Goal: Information Seeking & Learning: Learn about a topic

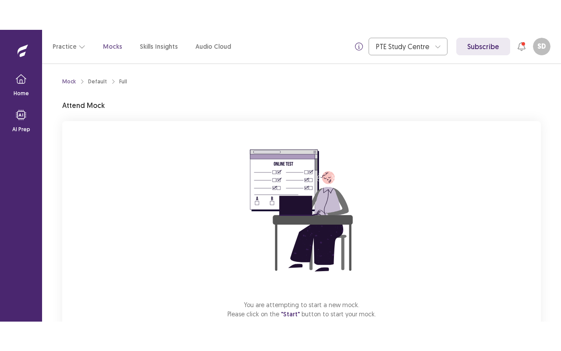
scroll to position [54, 0]
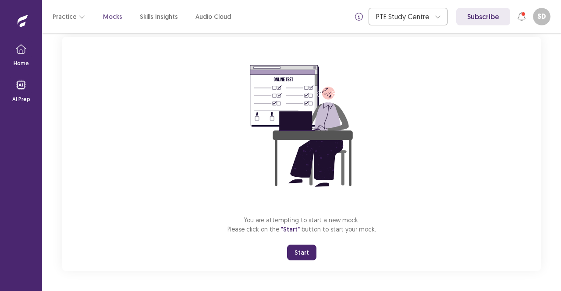
click at [307, 254] on button "Start" at bounding box center [301, 253] width 29 height 16
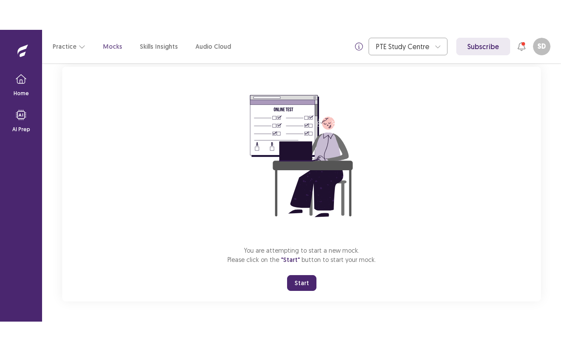
scroll to position [0, 0]
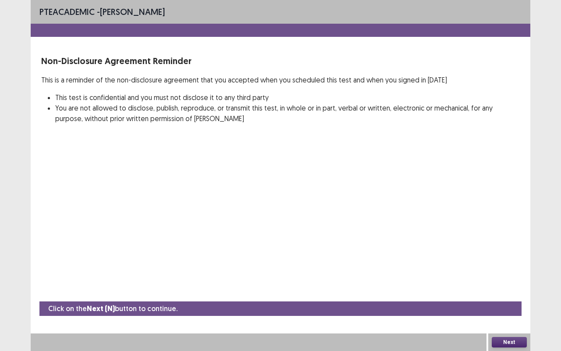
click at [508, 291] on button "Next" at bounding box center [509, 342] width 35 height 11
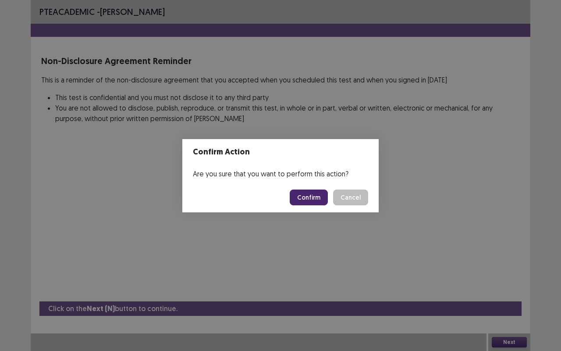
click at [305, 196] on button "Confirm" at bounding box center [309, 197] width 38 height 16
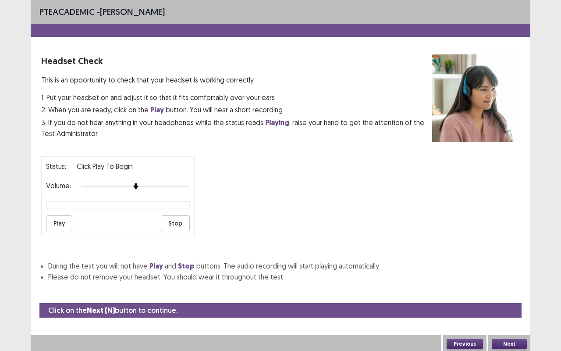
click at [61, 220] on button "Play" at bounding box center [59, 223] width 26 height 16
click at [512, 291] on button "Next" at bounding box center [509, 343] width 35 height 11
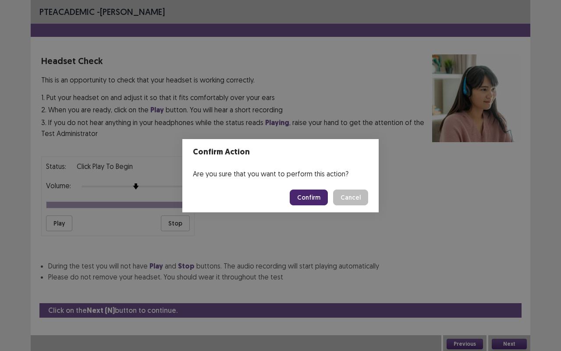
click at [309, 195] on button "Confirm" at bounding box center [309, 197] width 38 height 16
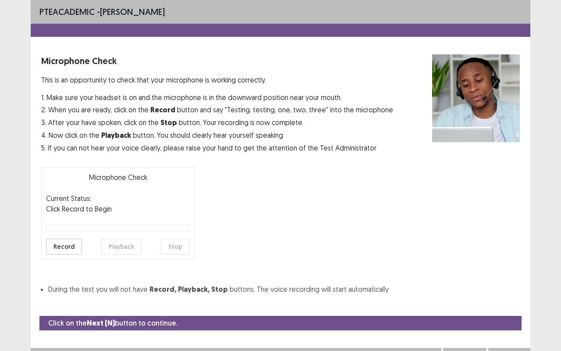
scroll to position [10, 0]
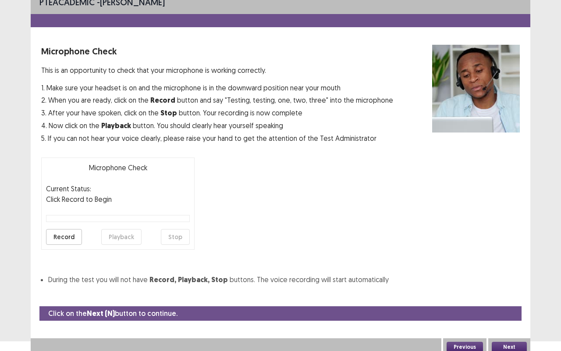
click at [71, 234] on button "Record" at bounding box center [64, 237] width 36 height 16
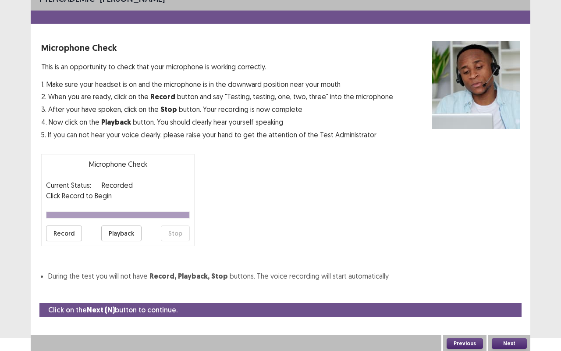
click at [505, 291] on button "Next" at bounding box center [509, 343] width 35 height 11
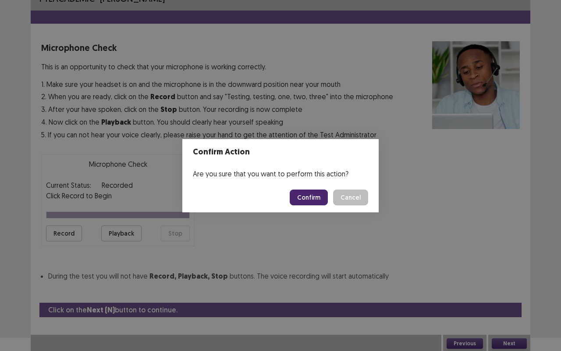
click at [311, 196] on button "Confirm" at bounding box center [309, 197] width 38 height 16
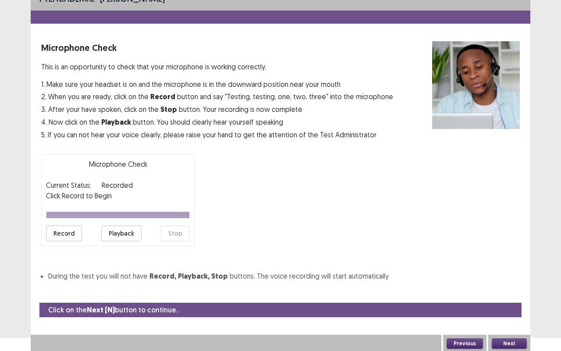
scroll to position [0, 0]
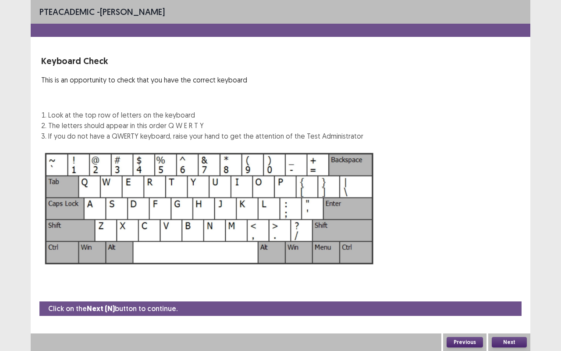
click at [511, 291] on button "Next" at bounding box center [509, 342] width 35 height 11
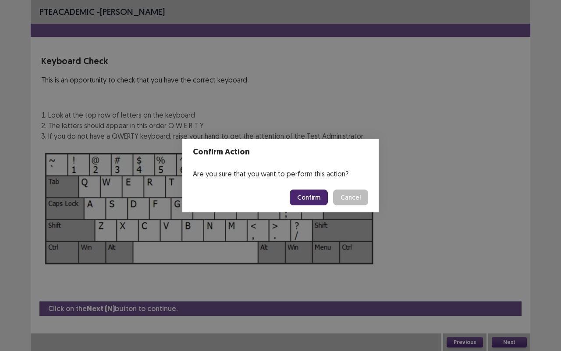
click at [317, 197] on button "Confirm" at bounding box center [309, 197] width 38 height 16
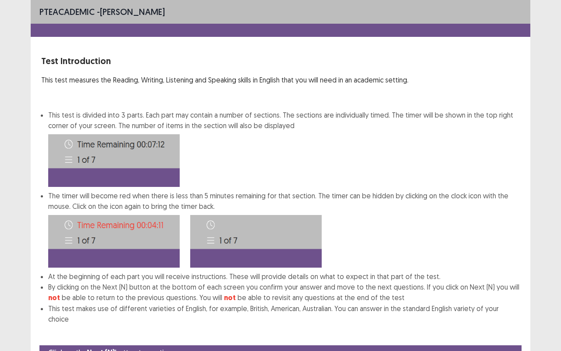
scroll to position [33, 0]
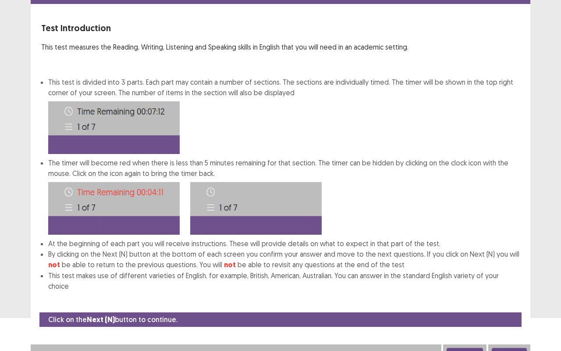
click at [509, 291] on button "Next" at bounding box center [509, 352] width 35 height 11
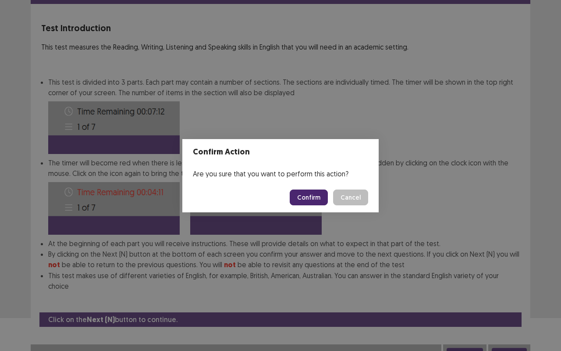
click at [314, 198] on button "Confirm" at bounding box center [309, 197] width 38 height 16
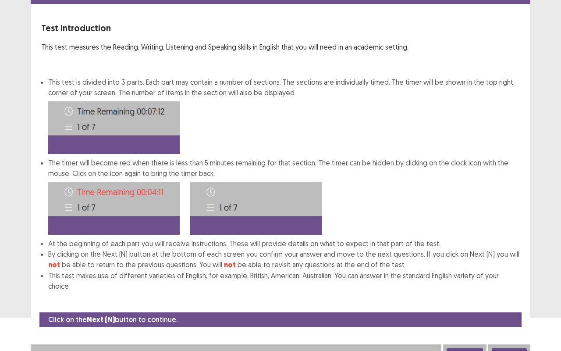
scroll to position [0, 0]
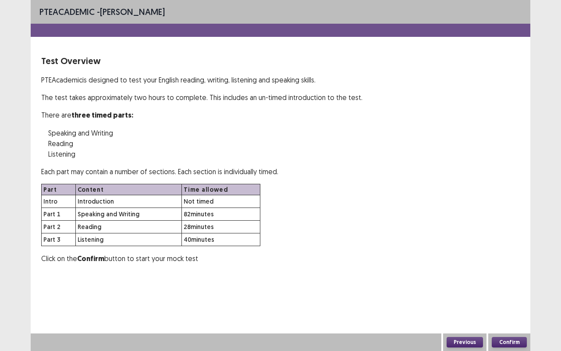
click at [504, 291] on button "Confirm" at bounding box center [509, 342] width 35 height 11
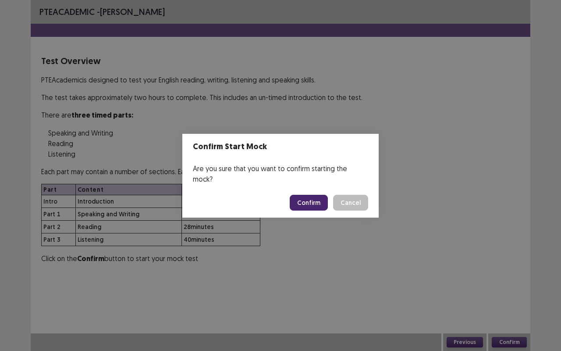
click at [308, 195] on button "Confirm" at bounding box center [309, 203] width 38 height 16
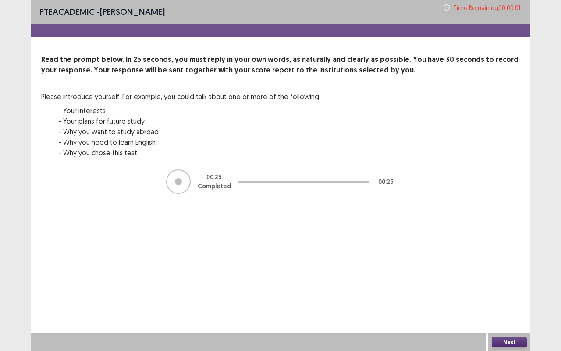
click at [502, 291] on button "Next" at bounding box center [509, 342] width 35 height 11
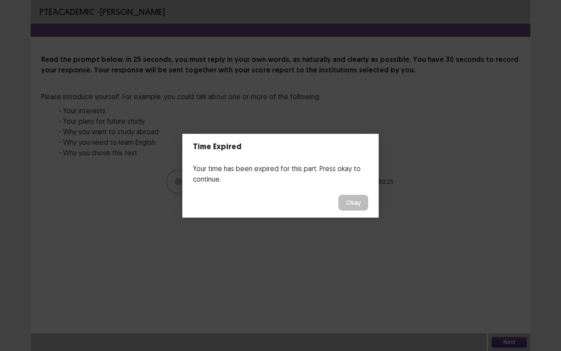
drag, startPoint x: 502, startPoint y: 340, endPoint x: 422, endPoint y: 291, distance: 93.2
click at [422, 291] on div "Time Expired Your time has been expired for this part. Press okay to continue. …" at bounding box center [280, 175] width 561 height 351
drag, startPoint x: 329, startPoint y: 273, endPoint x: 322, endPoint y: 251, distance: 22.9
click at [322, 251] on div "Time Expired Your time has been expired for this part. Press okay to continue. …" at bounding box center [280, 175] width 561 height 351
drag, startPoint x: 351, startPoint y: 193, endPoint x: 351, endPoint y: 202, distance: 9.2
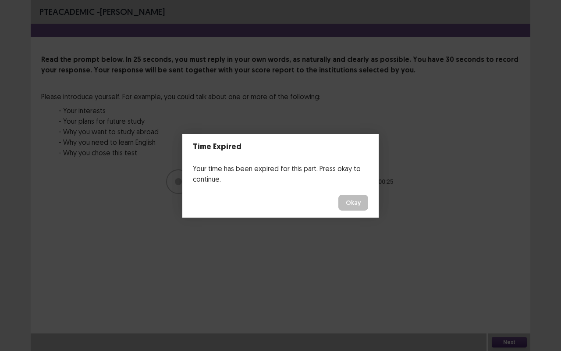
click at [351, 202] on footer "Okay" at bounding box center [280, 203] width 196 height 30
click at [351, 202] on button "Okay" at bounding box center [353, 203] width 30 height 16
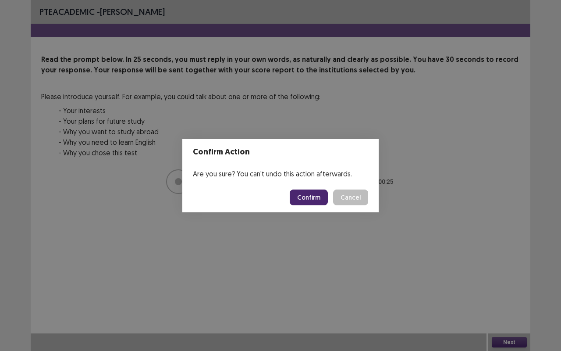
click at [351, 202] on button "Cancel" at bounding box center [350, 197] width 35 height 16
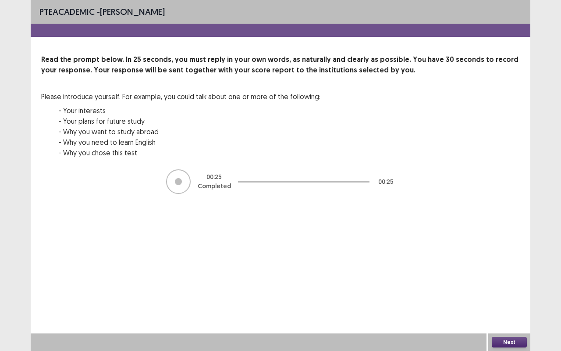
click at [509, 291] on button "Next" at bounding box center [509, 342] width 35 height 11
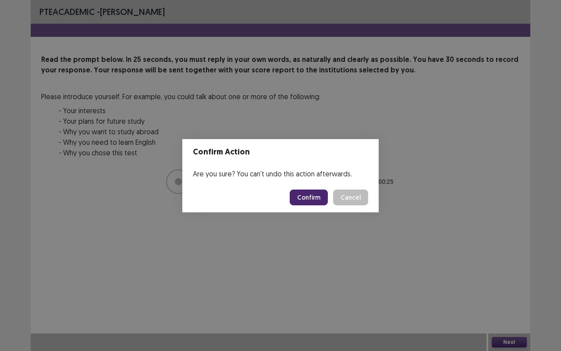
click at [308, 198] on button "Confirm" at bounding box center [309, 197] width 38 height 16
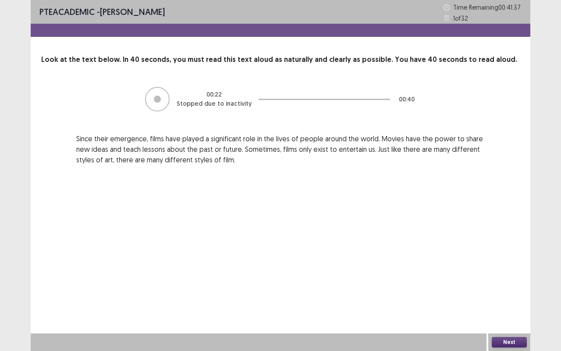
click at [504, 291] on button "Next" at bounding box center [509, 342] width 35 height 11
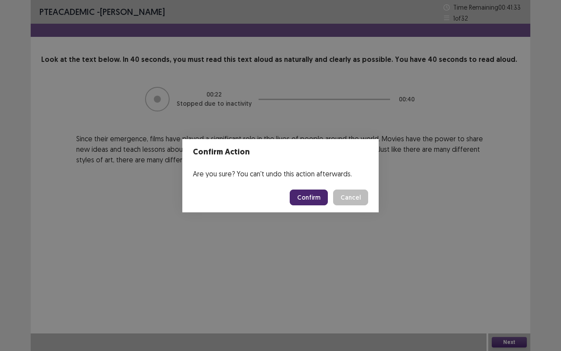
click at [310, 195] on button "Confirm" at bounding box center [309, 197] width 38 height 16
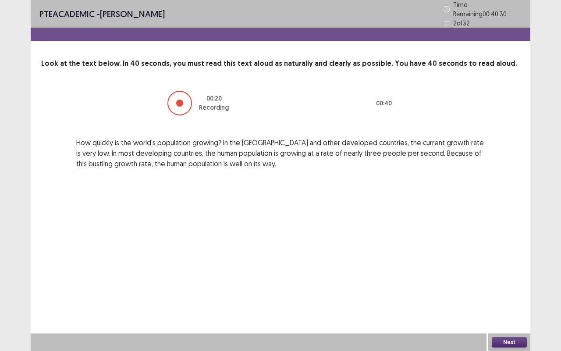
click at [508, 291] on button "Next" at bounding box center [509, 342] width 35 height 11
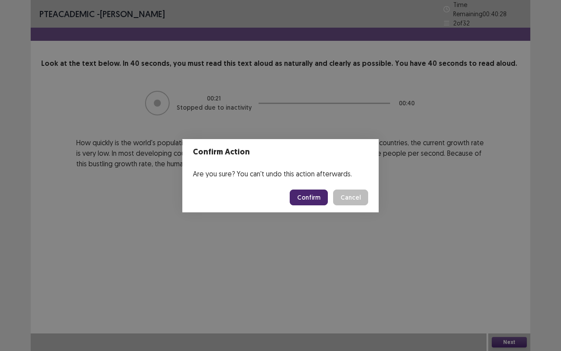
click at [314, 195] on button "Confirm" at bounding box center [309, 197] width 38 height 16
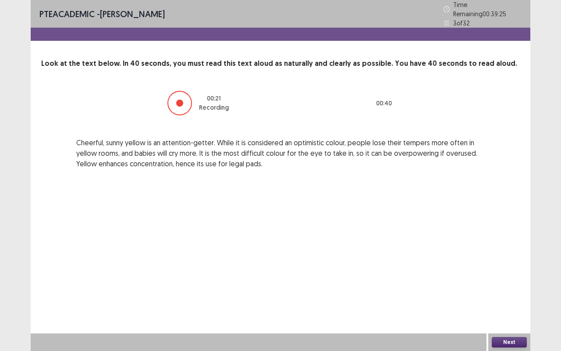
click at [497, 291] on button "Next" at bounding box center [509, 342] width 35 height 11
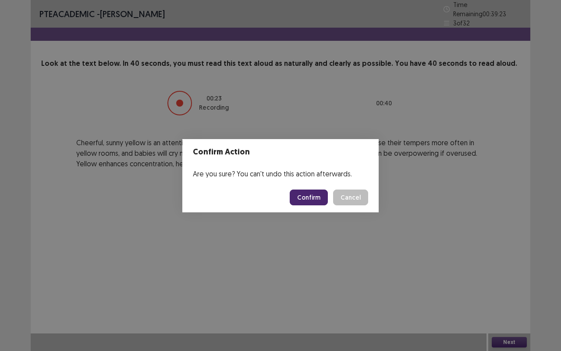
click at [305, 190] on button "Confirm" at bounding box center [309, 197] width 38 height 16
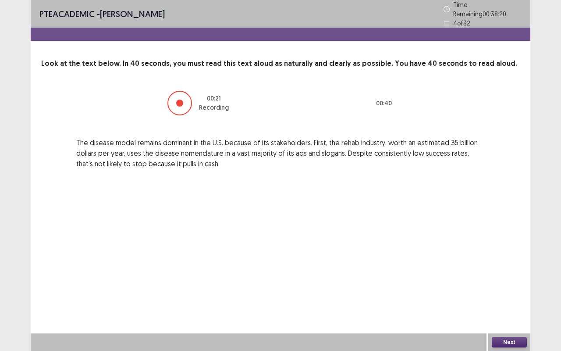
click at [497, 291] on button "Next" at bounding box center [509, 342] width 35 height 11
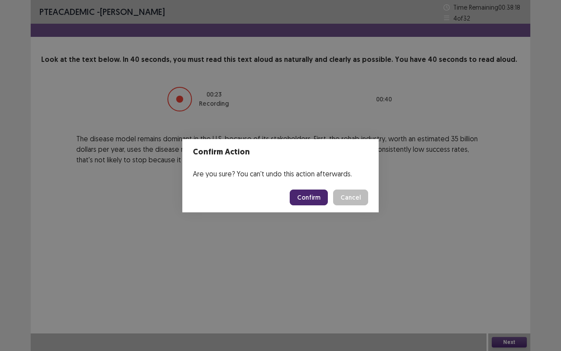
click at [312, 200] on button "Confirm" at bounding box center [309, 197] width 38 height 16
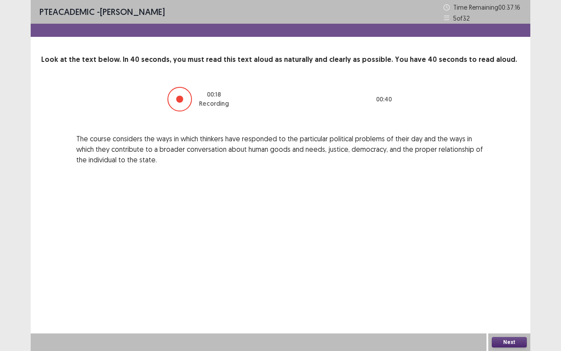
click at [513, 291] on button "Next" at bounding box center [509, 342] width 35 height 11
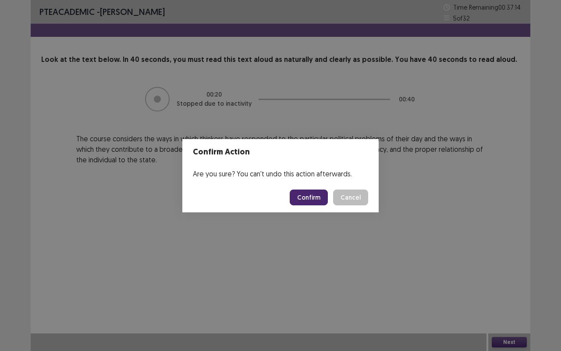
click at [308, 199] on button "Confirm" at bounding box center [309, 197] width 38 height 16
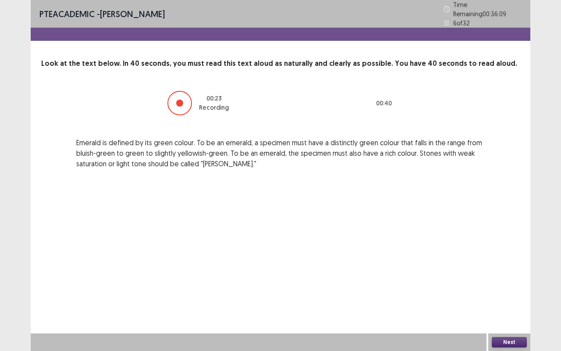
click at [502, 291] on button "Next" at bounding box center [509, 342] width 35 height 11
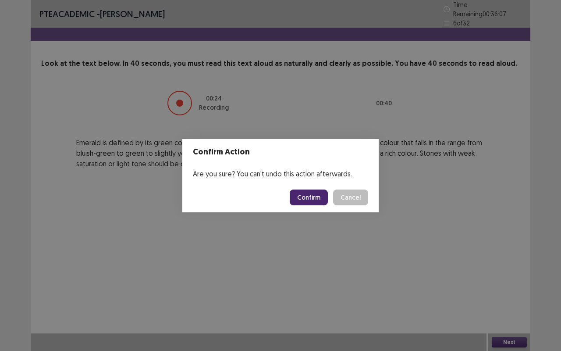
click at [316, 194] on button "Confirm" at bounding box center [309, 197] width 38 height 16
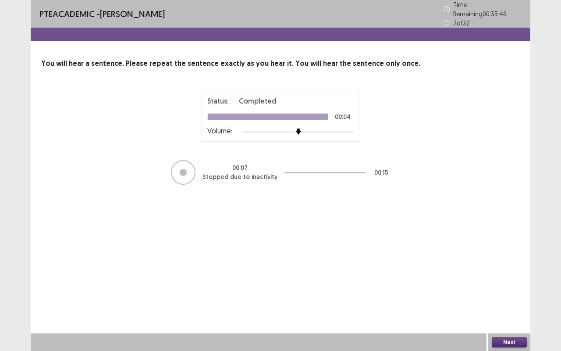
click at [500, 291] on button "Next" at bounding box center [509, 342] width 35 height 11
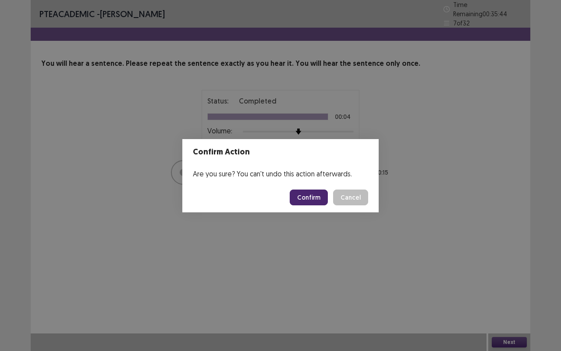
click at [320, 198] on button "Confirm" at bounding box center [309, 197] width 38 height 16
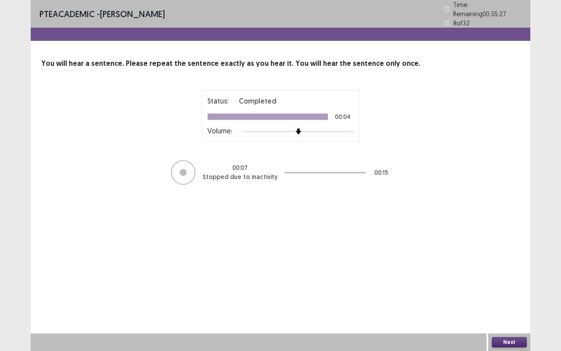
click at [505, 291] on button "Next" at bounding box center [509, 342] width 35 height 11
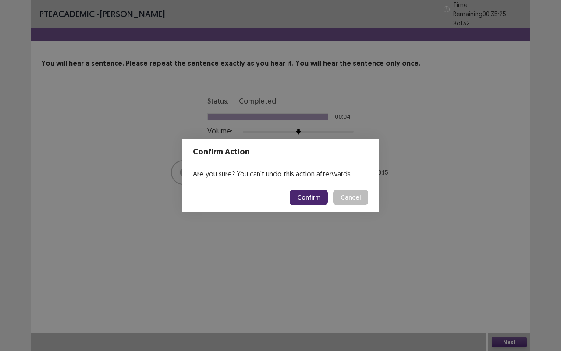
click at [311, 198] on button "Confirm" at bounding box center [309, 197] width 38 height 16
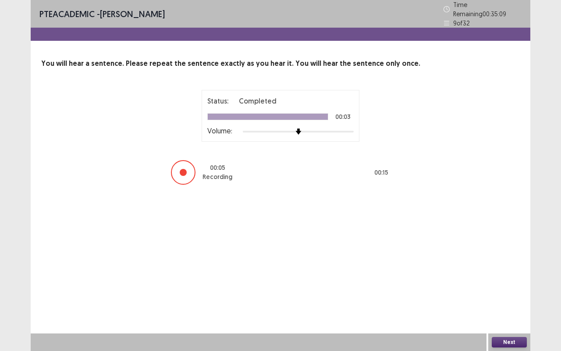
click at [503, 291] on button "Next" at bounding box center [509, 342] width 35 height 11
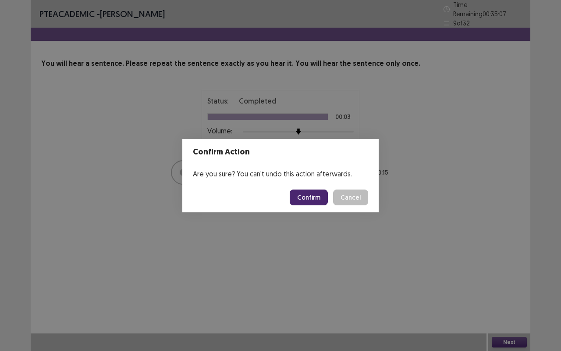
click at [312, 190] on button "Confirm" at bounding box center [309, 197] width 38 height 16
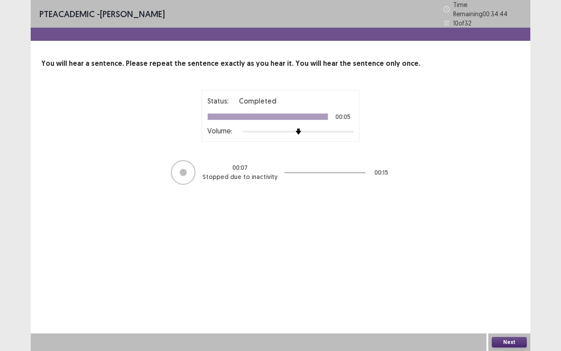
click at [505, 291] on button "Next" at bounding box center [509, 342] width 35 height 11
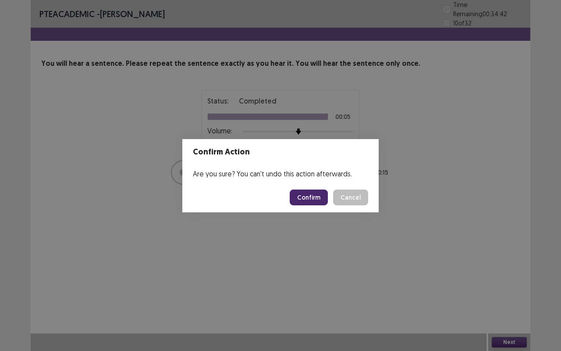
click at [317, 197] on button "Confirm" at bounding box center [309, 197] width 38 height 16
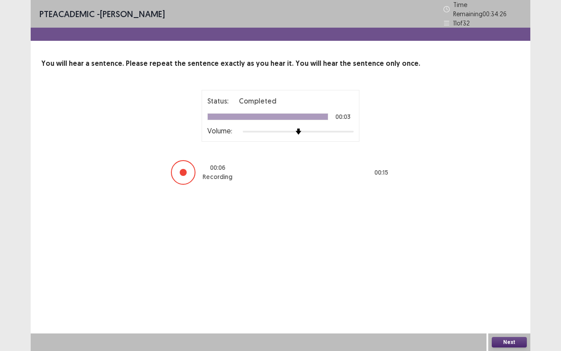
click at [500, 291] on button "Next" at bounding box center [509, 342] width 35 height 11
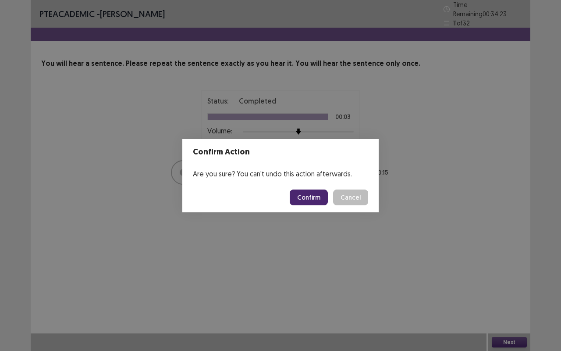
click at [317, 192] on button "Confirm" at bounding box center [309, 197] width 38 height 16
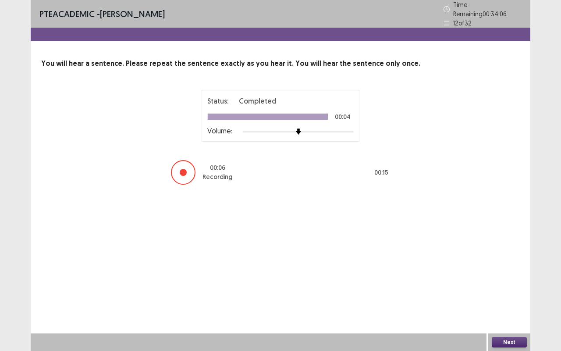
click at [501, 291] on button "Next" at bounding box center [509, 342] width 35 height 11
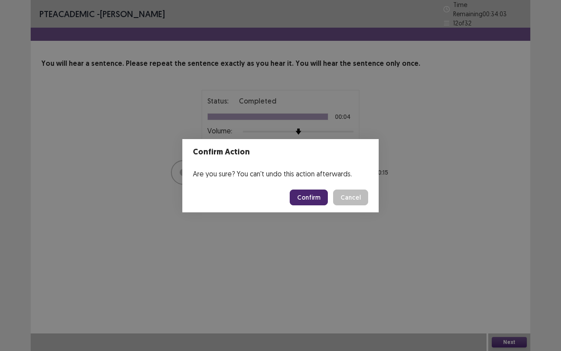
click at [314, 192] on button "Confirm" at bounding box center [309, 197] width 38 height 16
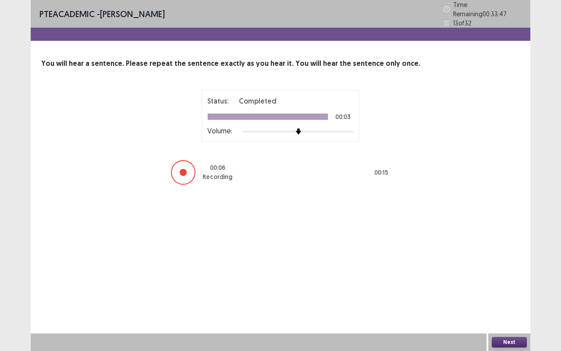
click at [514, 291] on button "Next" at bounding box center [509, 342] width 35 height 11
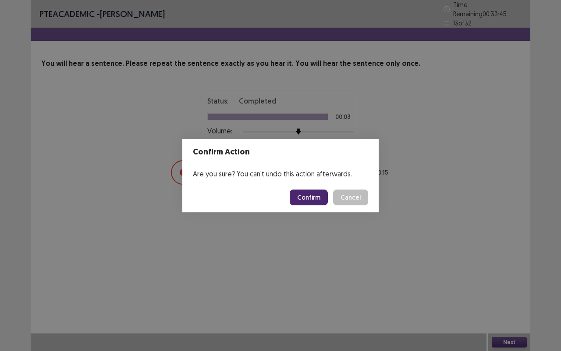
click at [302, 203] on button "Confirm" at bounding box center [309, 197] width 38 height 16
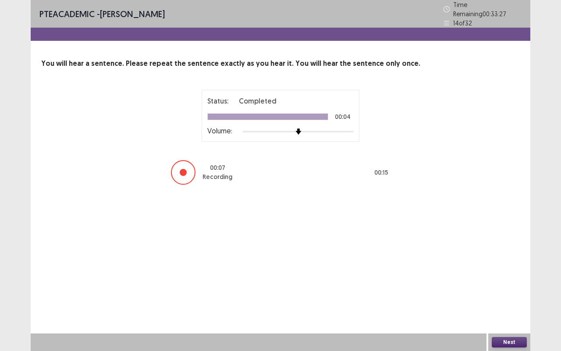
click at [507, 291] on button "Next" at bounding box center [509, 342] width 35 height 11
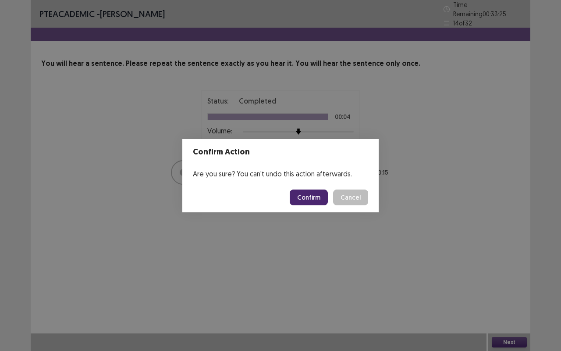
click at [321, 195] on button "Confirm" at bounding box center [309, 197] width 38 height 16
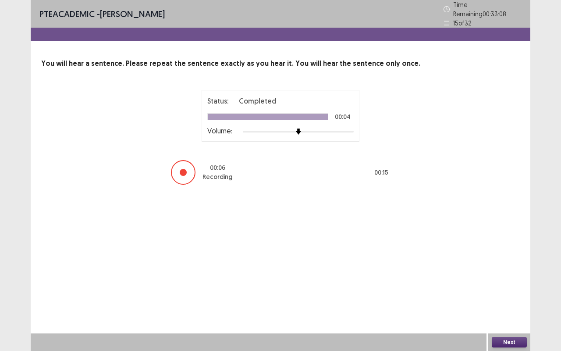
click at [500, 291] on button "Next" at bounding box center [509, 342] width 35 height 11
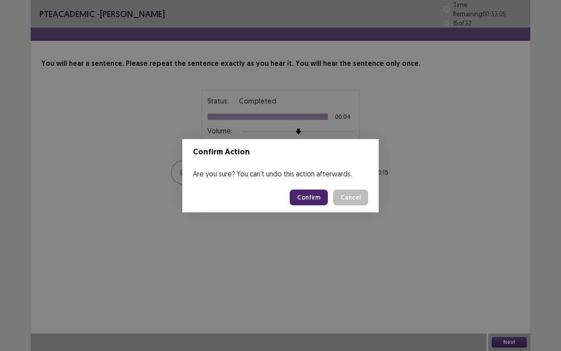
click at [311, 197] on button "Confirm" at bounding box center [309, 197] width 38 height 16
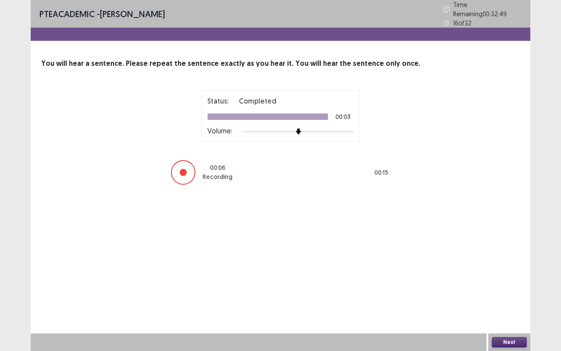
click at [516, 291] on button "Next" at bounding box center [509, 342] width 35 height 11
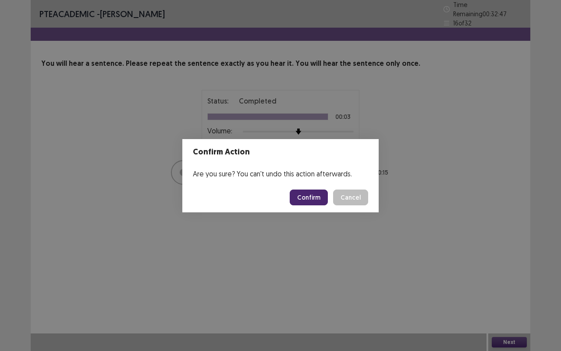
click at [315, 198] on button "Confirm" at bounding box center [309, 197] width 38 height 16
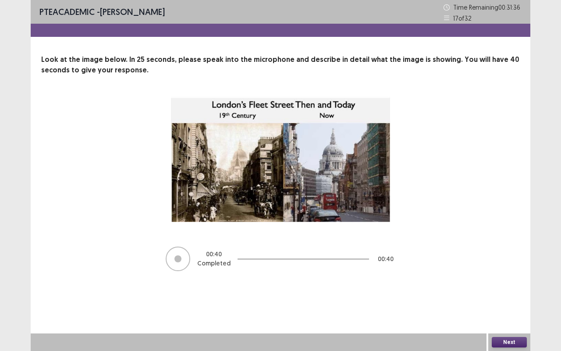
click at [509, 291] on button "Next" at bounding box center [509, 342] width 35 height 11
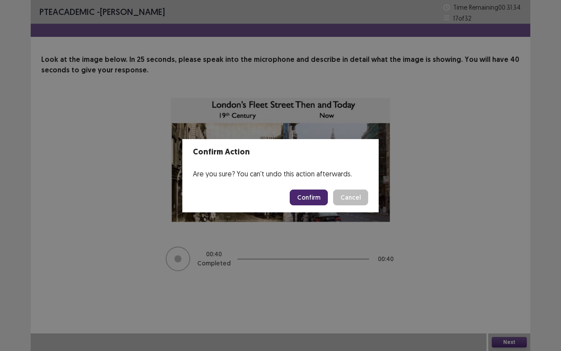
click at [309, 197] on button "Confirm" at bounding box center [309, 197] width 38 height 16
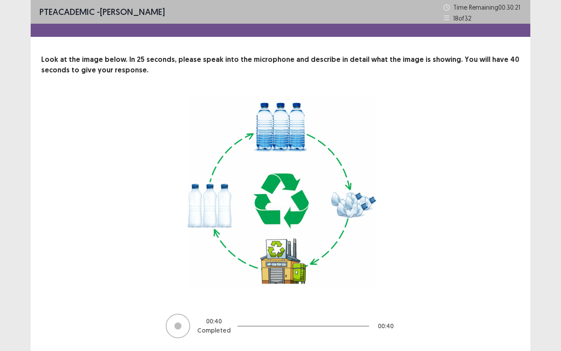
scroll to position [27, 0]
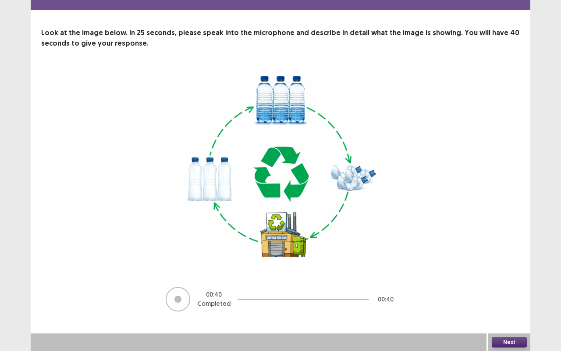
click at [511, 291] on button "Next" at bounding box center [509, 342] width 35 height 11
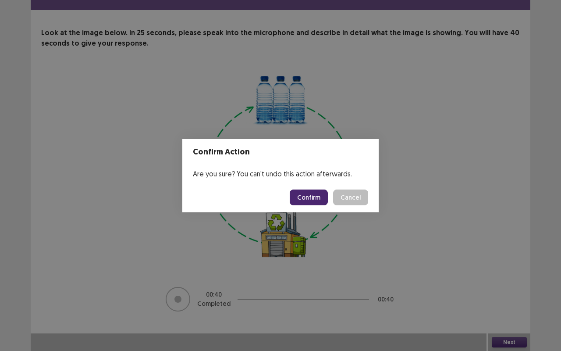
click at [313, 191] on button "Confirm" at bounding box center [309, 197] width 38 height 16
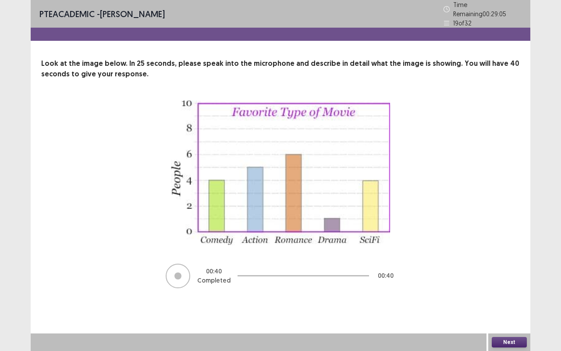
click at [499, 291] on button "Next" at bounding box center [509, 342] width 35 height 11
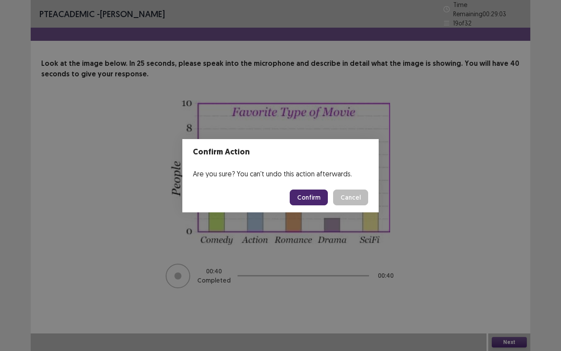
click at [314, 197] on button "Confirm" at bounding box center [309, 197] width 38 height 16
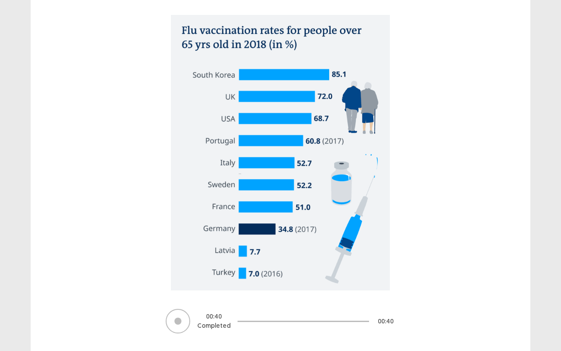
scroll to position [103, 0]
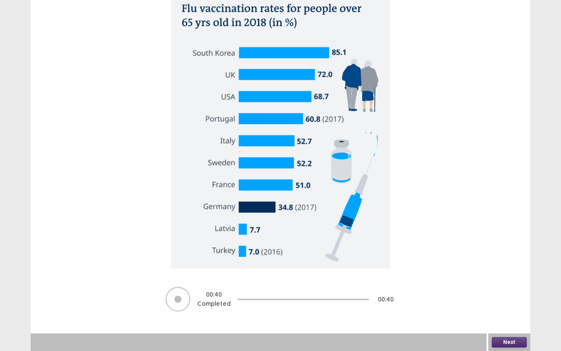
click at [511, 291] on button "Next" at bounding box center [509, 342] width 35 height 11
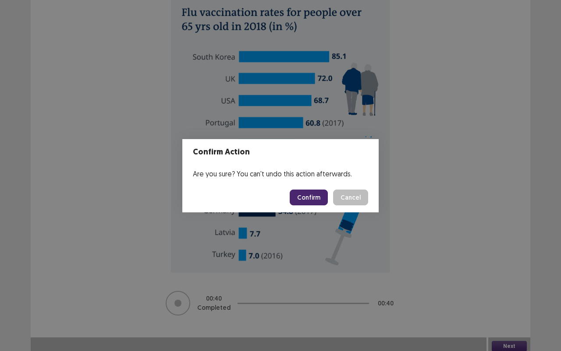
click at [304, 199] on button "Confirm" at bounding box center [309, 197] width 38 height 16
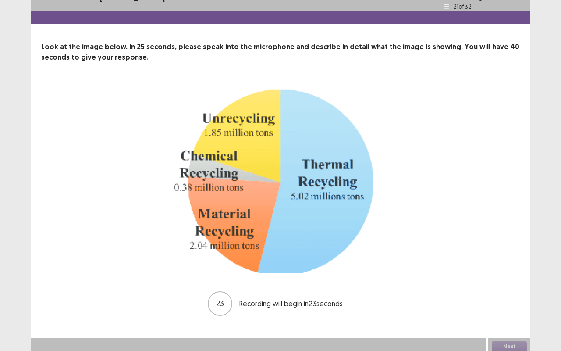
scroll to position [17, 0]
click at [504, 291] on button "Next" at bounding box center [509, 346] width 35 height 11
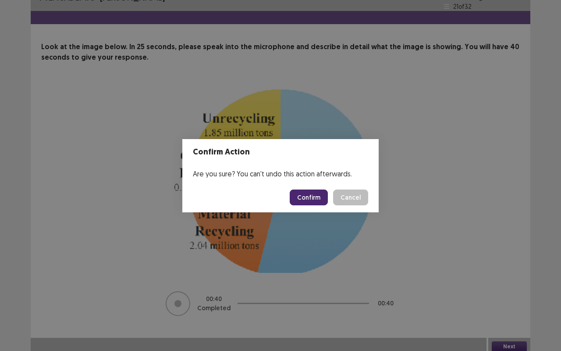
click at [305, 197] on button "Confirm" at bounding box center [309, 197] width 38 height 16
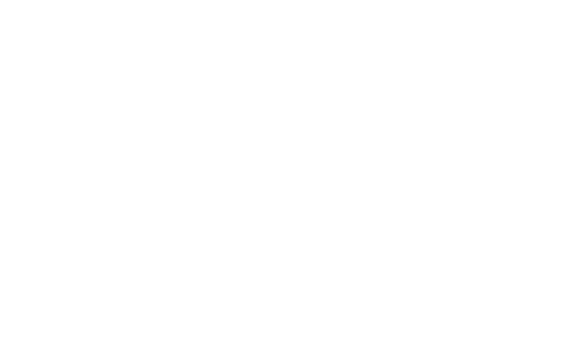
scroll to position [0, 0]
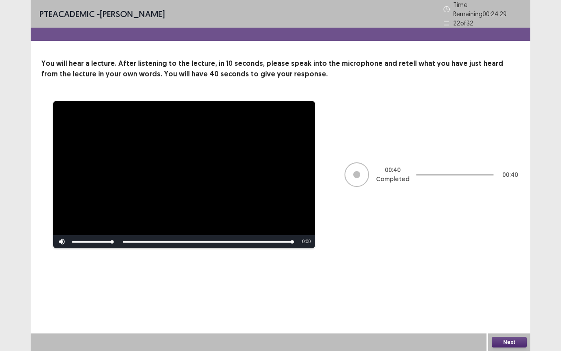
click at [509, 291] on button "Next" at bounding box center [509, 342] width 35 height 11
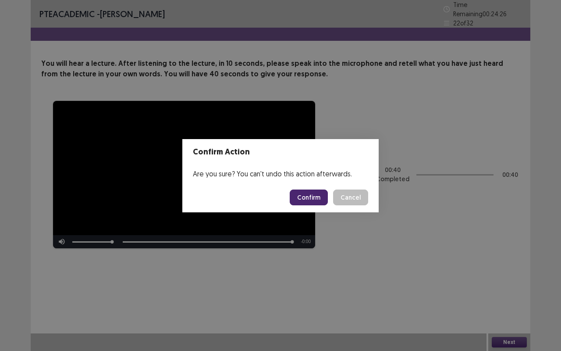
click at [313, 197] on button "Confirm" at bounding box center [309, 197] width 38 height 16
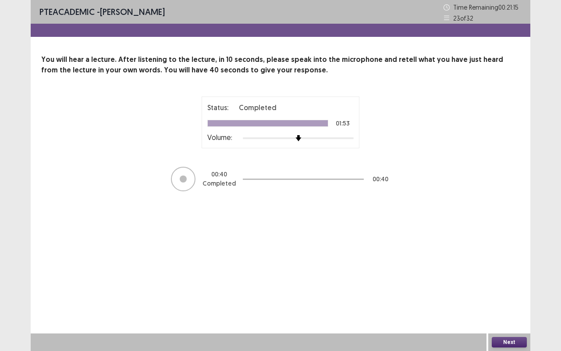
click at [507, 291] on button "Next" at bounding box center [509, 342] width 35 height 11
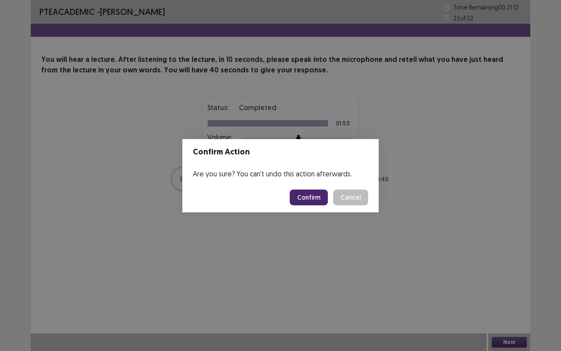
click at [307, 195] on button "Confirm" at bounding box center [309, 197] width 38 height 16
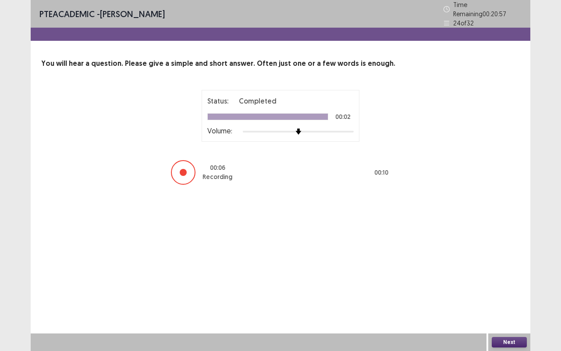
click at [276, 194] on div "PTE academic - [PERSON_NAME] Time Remaining 00 : 20 : 57 24 of 32 You will hear…" at bounding box center [281, 101] width 500 height 203
click at [509, 291] on button "Next" at bounding box center [509, 342] width 35 height 11
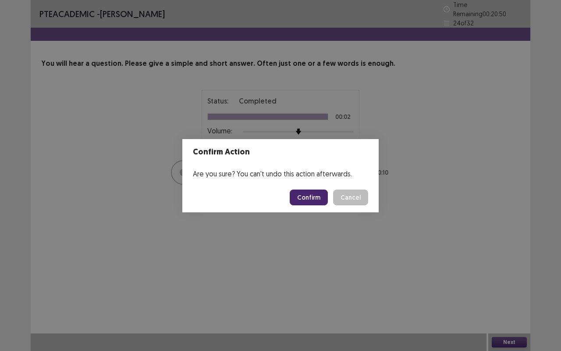
click at [314, 199] on button "Confirm" at bounding box center [309, 197] width 38 height 16
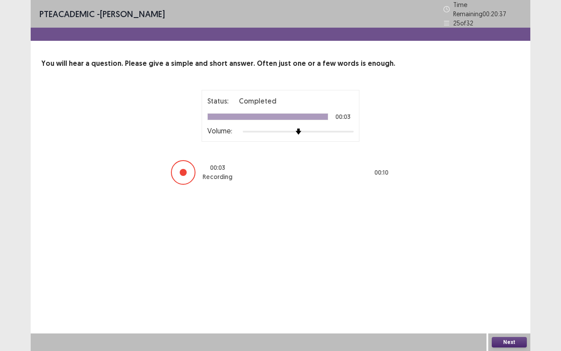
click at [500, 291] on button "Next" at bounding box center [509, 342] width 35 height 11
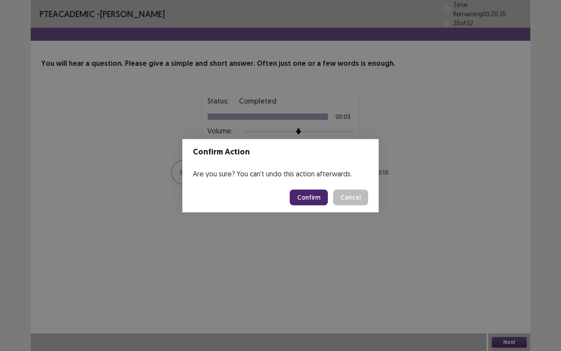
click at [314, 196] on button "Confirm" at bounding box center [309, 197] width 38 height 16
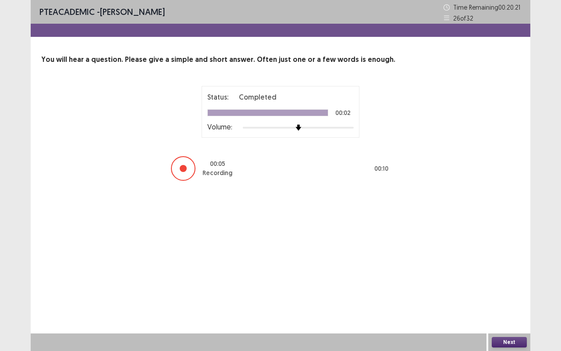
click at [501, 291] on button "Next" at bounding box center [509, 342] width 35 height 11
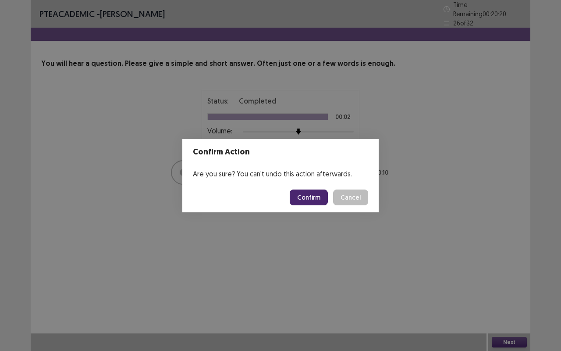
click at [309, 192] on button "Confirm" at bounding box center [309, 197] width 38 height 16
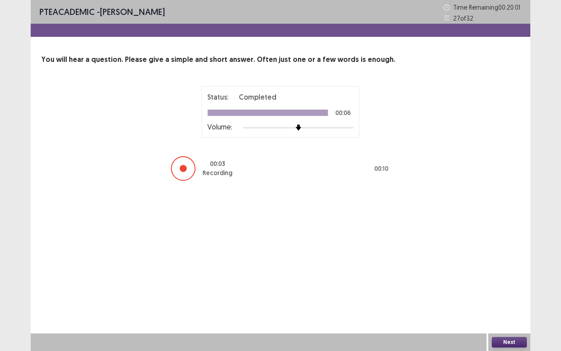
click at [500, 291] on button "Next" at bounding box center [509, 342] width 35 height 11
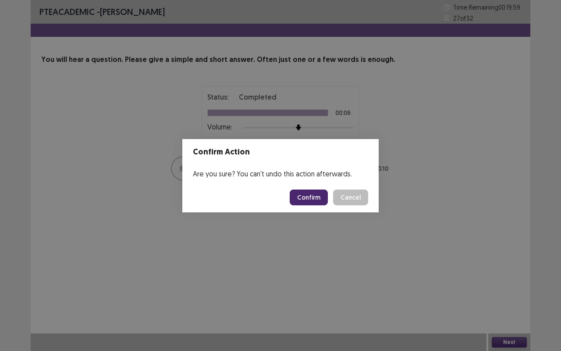
click at [319, 193] on button "Confirm" at bounding box center [309, 197] width 38 height 16
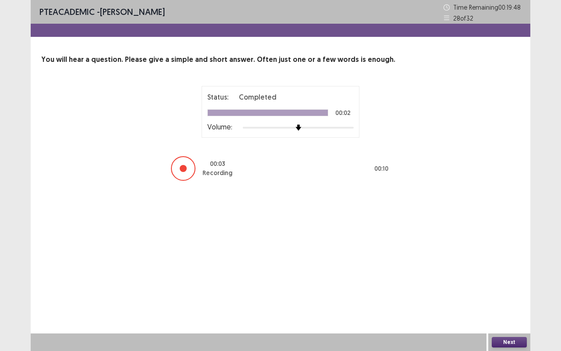
click at [513, 291] on button "Next" at bounding box center [509, 342] width 35 height 11
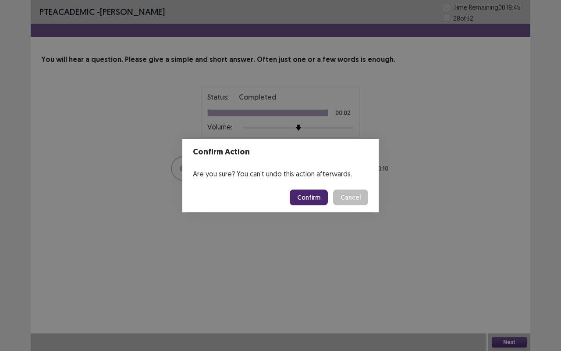
click at [315, 200] on button "Confirm" at bounding box center [309, 197] width 38 height 16
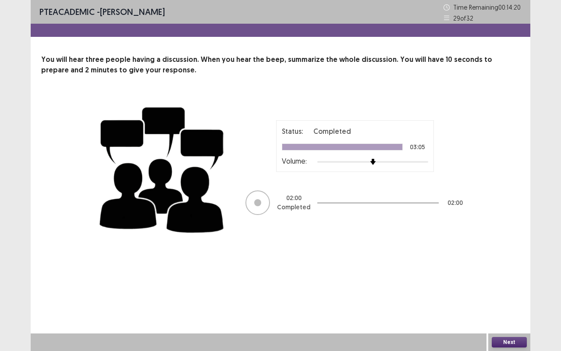
click at [507, 291] on button "Next" at bounding box center [509, 342] width 35 height 11
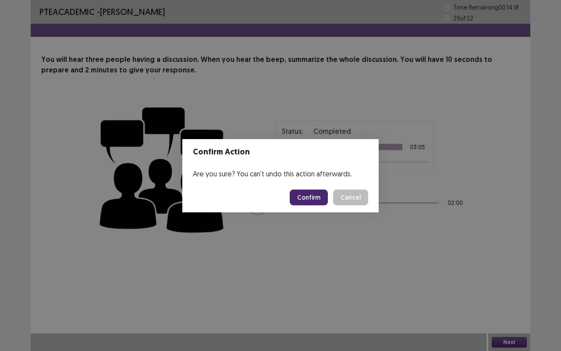
click at [315, 199] on button "Confirm" at bounding box center [309, 197] width 38 height 16
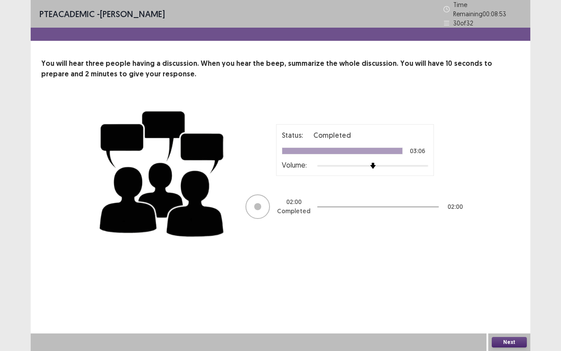
click at [511, 291] on button "Next" at bounding box center [509, 342] width 35 height 11
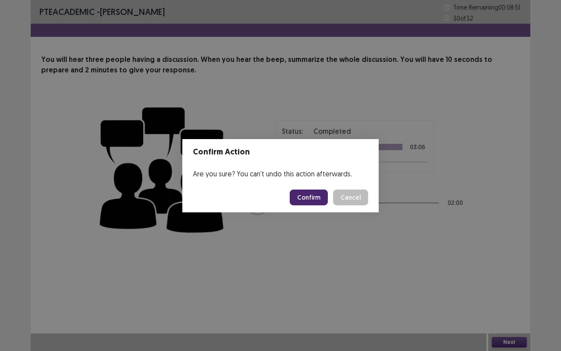
click at [309, 198] on button "Confirm" at bounding box center [309, 197] width 38 height 16
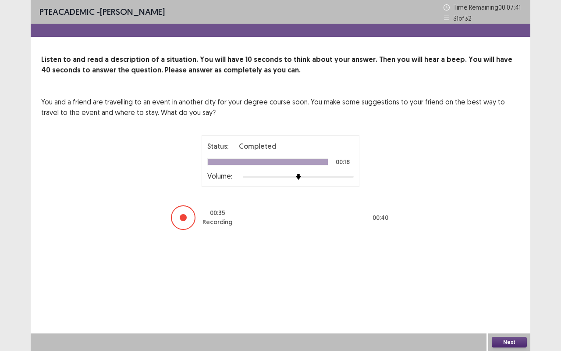
click at [510, 291] on button "Next" at bounding box center [509, 342] width 35 height 11
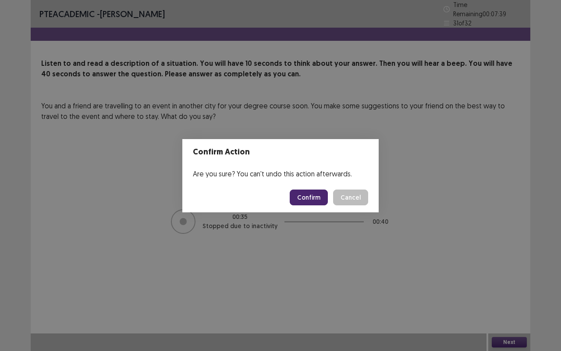
click at [320, 196] on button "Confirm" at bounding box center [309, 197] width 38 height 16
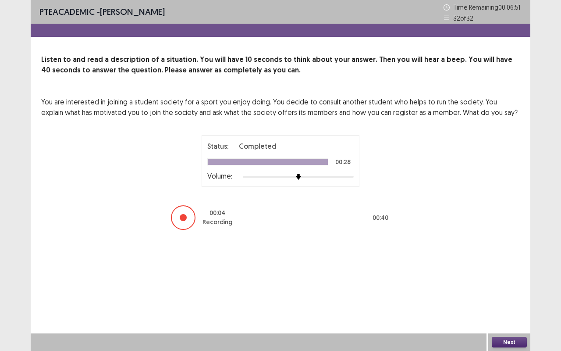
click at [181, 33] on div at bounding box center [281, 30] width 500 height 13
click at [506, 291] on button "Next" at bounding box center [509, 342] width 35 height 11
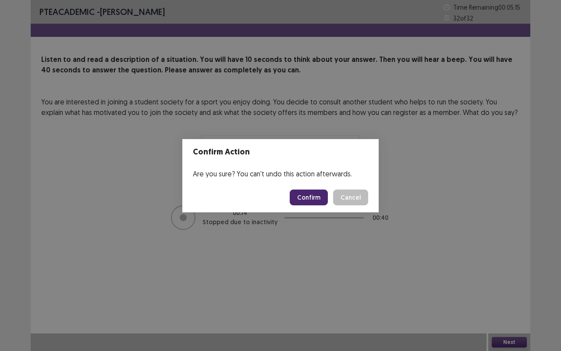
click at [314, 194] on button "Confirm" at bounding box center [309, 197] width 38 height 16
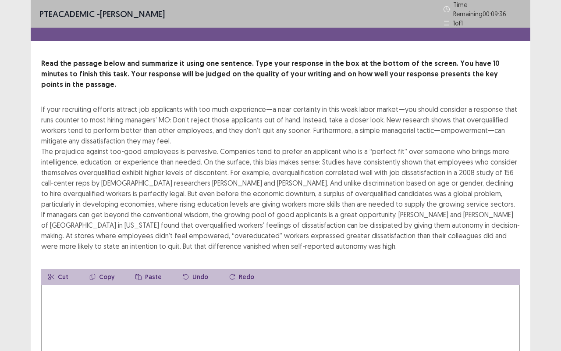
click at [42, 96] on div "Read the passage below and summarize it using one sentence. Type your response …" at bounding box center [281, 227] width 500 height 338
click at [42, 104] on div "If your recruiting efforts attract job applicants with too much experience—a ne…" at bounding box center [280, 177] width 478 height 147
drag, startPoint x: 42, startPoint y: 96, endPoint x: 141, endPoint y: 239, distance: 174.2
click at [141, 239] on div "Read the passage below and summarize it using one sentence. Type your response …" at bounding box center [281, 227] width 500 height 338
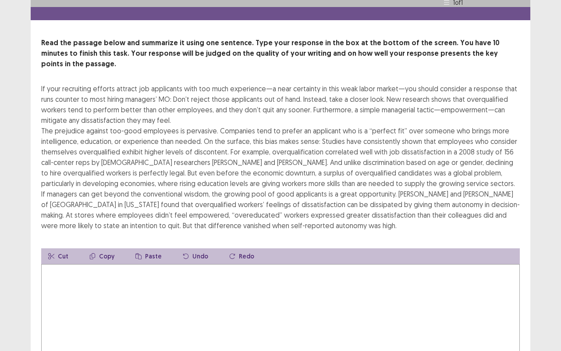
scroll to position [22, 0]
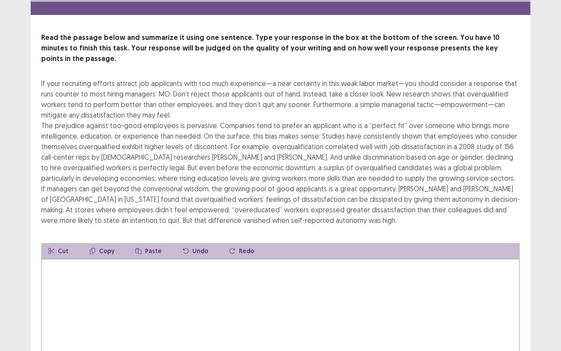
click at [105, 243] on button "Copy" at bounding box center [101, 251] width 39 height 16
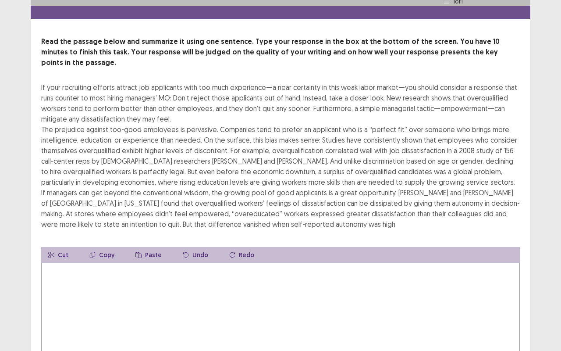
click at [105, 247] on button "Copy" at bounding box center [101, 255] width 39 height 16
drag, startPoint x: 41, startPoint y: 71, endPoint x: 89, endPoint y: 240, distance: 175.7
click at [89, 240] on div "Read the passage below and summarize it using one sentence. Type your response …" at bounding box center [281, 205] width 500 height 338
click at [71, 286] on textarea at bounding box center [280, 310] width 478 height 96
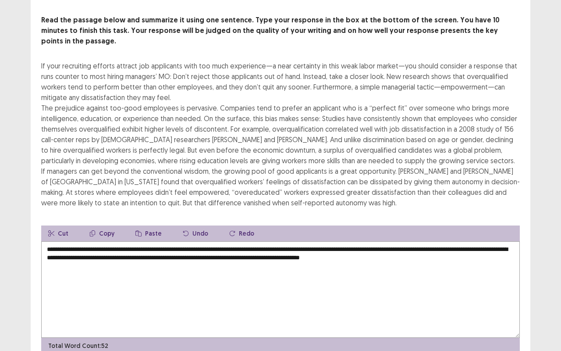
scroll to position [42, 0]
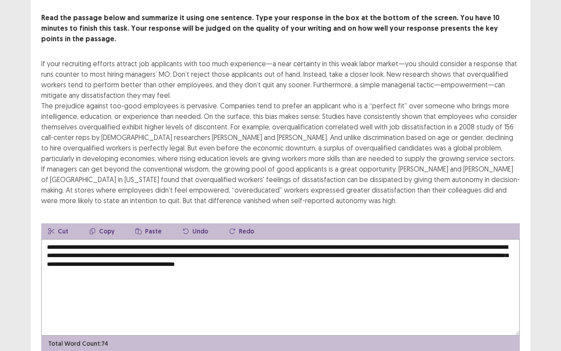
drag, startPoint x: 65, startPoint y: 236, endPoint x: 34, endPoint y: 238, distance: 31.7
click at [34, 238] on div "Read the passage below and summarize it using one sentence. Type your response …" at bounding box center [281, 182] width 500 height 338
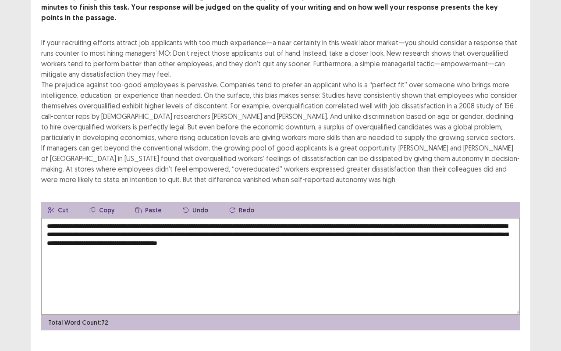
scroll to position [70, 0]
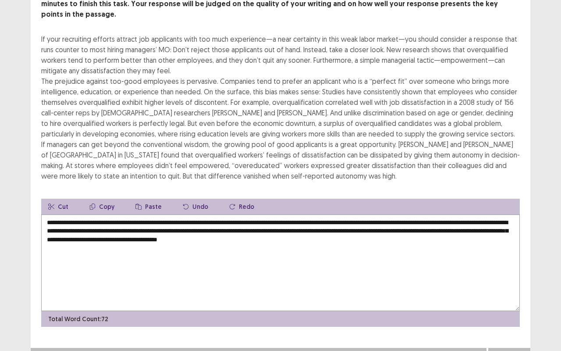
type textarea "**********"
click at [500, 291] on button "Next" at bounding box center [509, 356] width 35 height 11
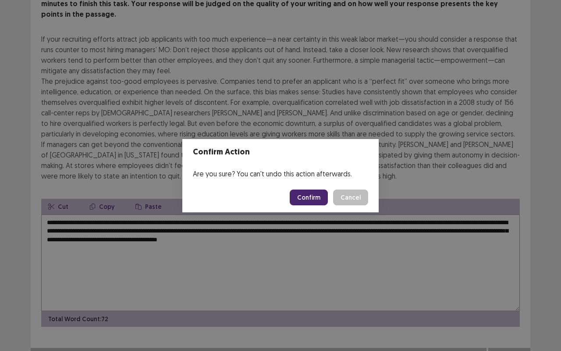
click at [312, 195] on button "Confirm" at bounding box center [309, 197] width 38 height 16
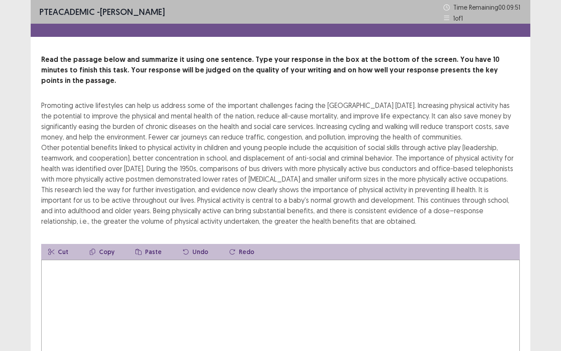
click at [203, 275] on textarea at bounding box center [280, 307] width 478 height 96
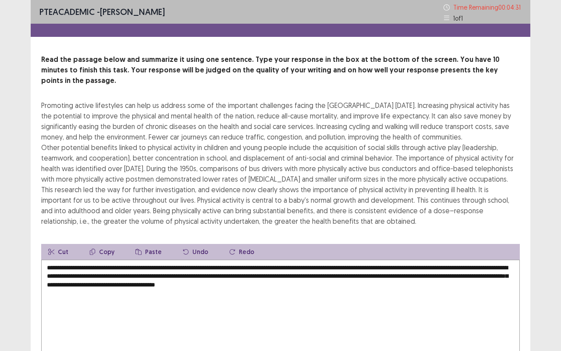
scroll to position [60, 0]
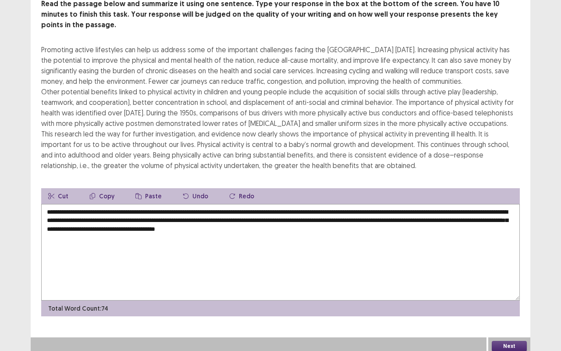
type textarea "**********"
click at [509, 291] on button "Next" at bounding box center [509, 345] width 35 height 11
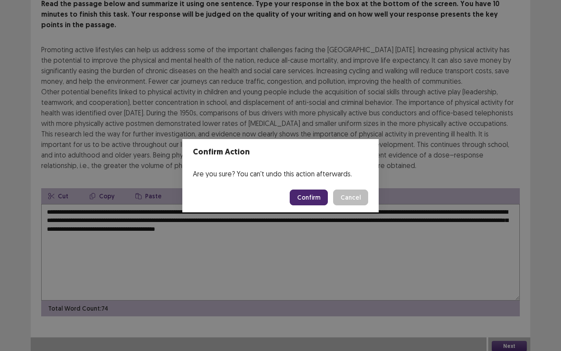
click at [312, 199] on button "Confirm" at bounding box center [309, 197] width 38 height 16
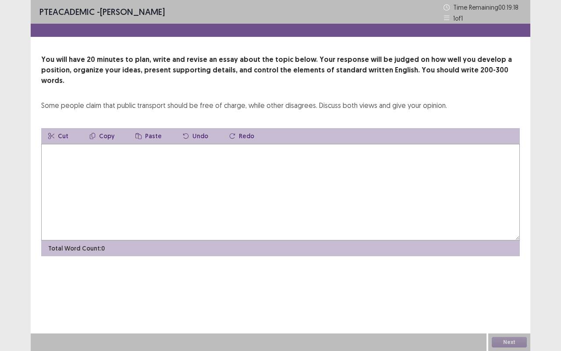
click at [197, 170] on textarea at bounding box center [280, 192] width 478 height 96
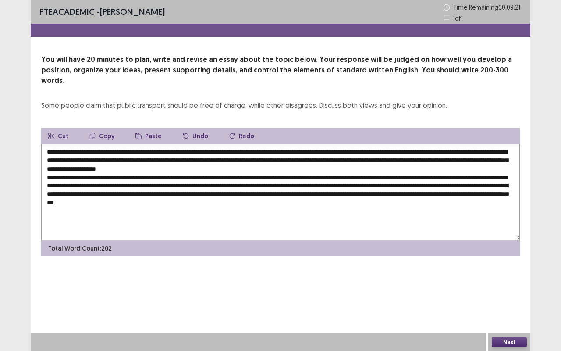
click at [240, 192] on textarea at bounding box center [280, 192] width 478 height 96
click at [373, 191] on textarea at bounding box center [280, 192] width 478 height 96
type textarea "**********"
click at [514, 291] on button "Next" at bounding box center [509, 342] width 35 height 11
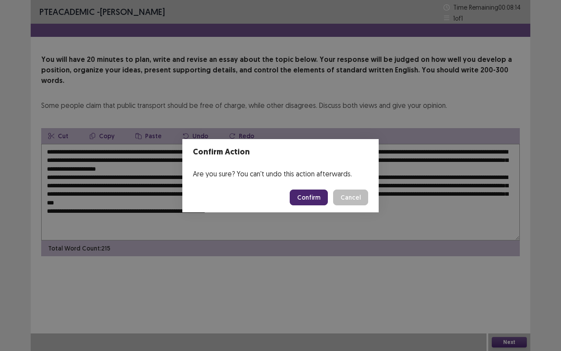
click at [307, 198] on button "Confirm" at bounding box center [309, 197] width 38 height 16
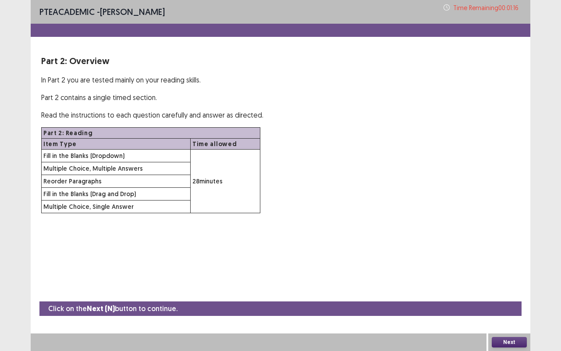
click at [503, 291] on button "Next" at bounding box center [509, 342] width 35 height 11
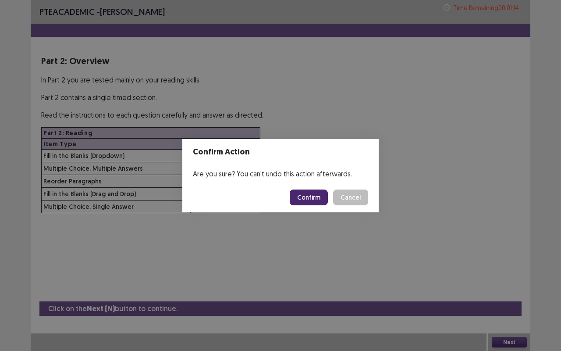
click at [311, 193] on button "Confirm" at bounding box center [309, 197] width 38 height 16
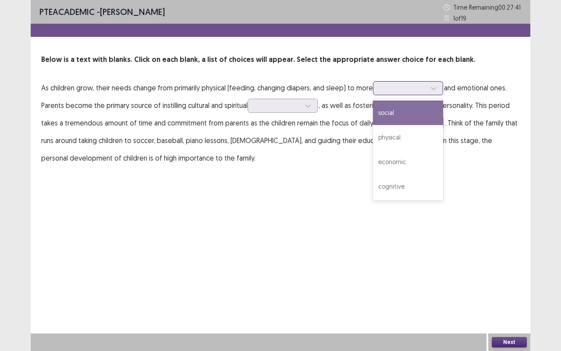
click at [427, 88] on div at bounding box center [402, 88] width 47 height 10
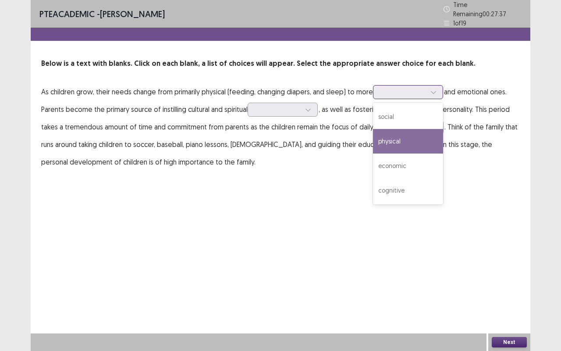
click at [402, 131] on div "physical" at bounding box center [408, 141] width 70 height 25
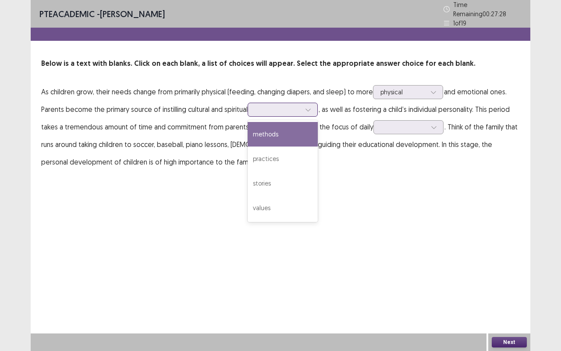
click at [305, 104] on div at bounding box center [307, 109] width 13 height 13
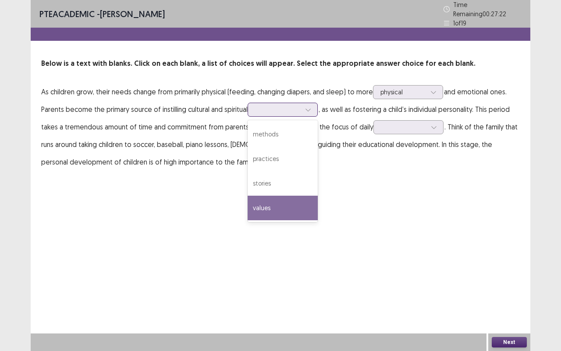
click at [269, 202] on div "values" at bounding box center [283, 207] width 70 height 25
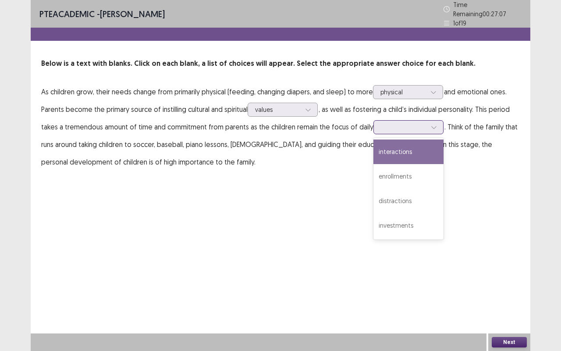
click at [411, 123] on div at bounding box center [404, 127] width 46 height 8
click at [391, 154] on div "interactions" at bounding box center [408, 151] width 70 height 25
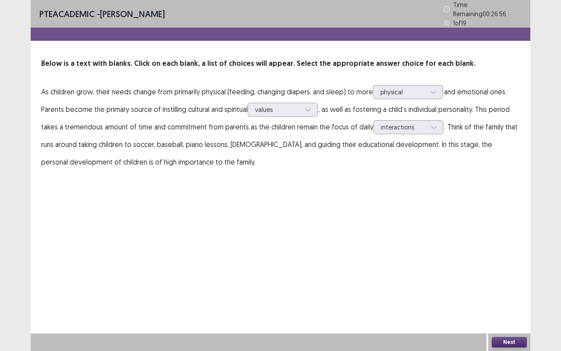
click at [502, 291] on button "Next" at bounding box center [509, 342] width 35 height 11
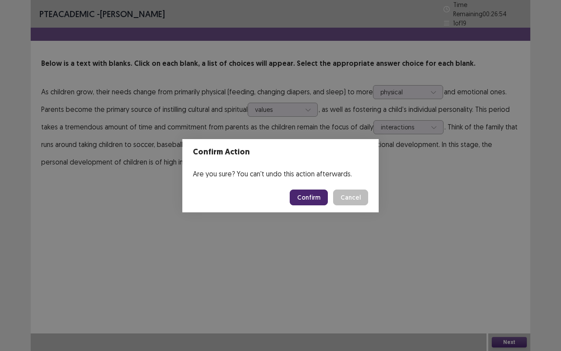
click at [318, 195] on button "Confirm" at bounding box center [309, 197] width 38 height 16
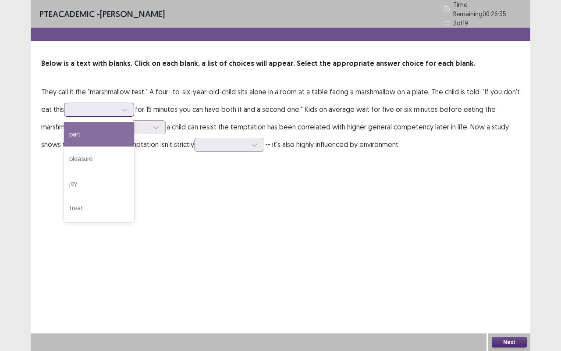
click at [123, 110] on div at bounding box center [124, 109] width 13 height 13
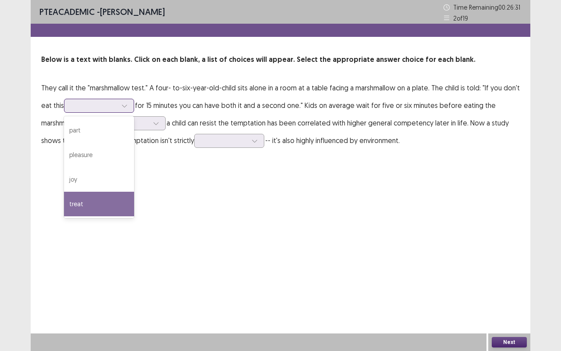
click at [89, 194] on div "treat" at bounding box center [99, 203] width 70 height 25
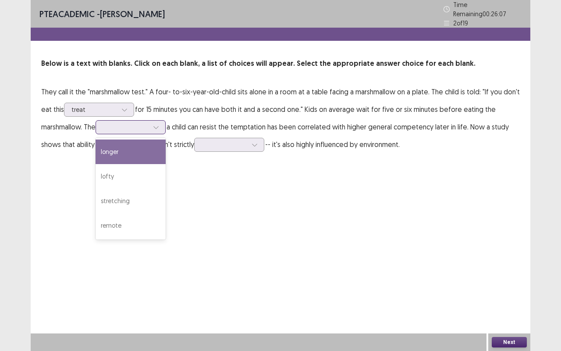
click at [156, 124] on icon at bounding box center [156, 127] width 6 height 6
click at [138, 150] on div "longer" at bounding box center [131, 151] width 70 height 25
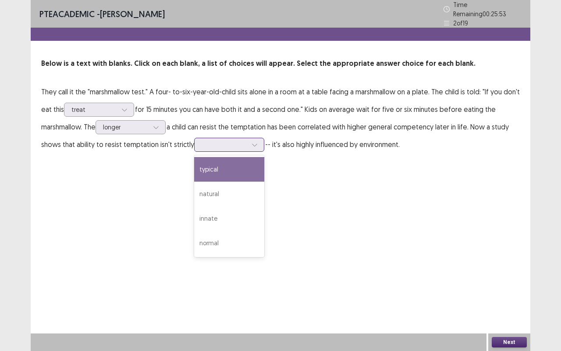
click at [243, 140] on div at bounding box center [225, 144] width 46 height 8
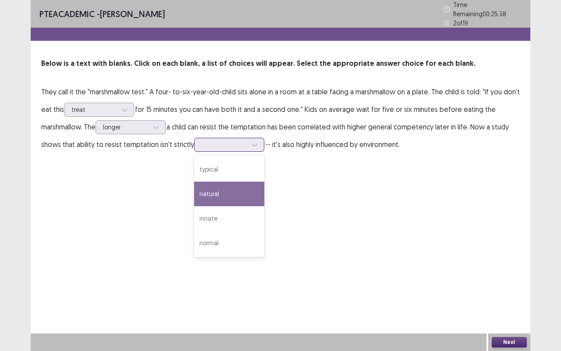
click at [225, 197] on div "natural" at bounding box center [229, 193] width 70 height 25
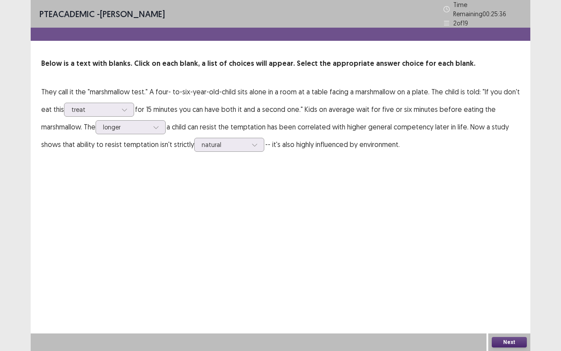
click at [508, 291] on button "Next" at bounding box center [509, 342] width 35 height 11
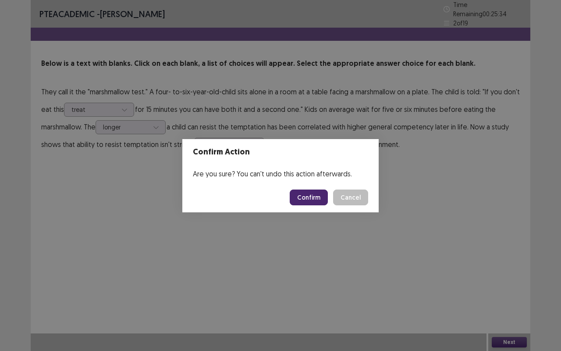
drag, startPoint x: 508, startPoint y: 340, endPoint x: 320, endPoint y: 203, distance: 232.8
click at [320, 203] on div "Confirm Action Are you sure? You can't undo this action afterwards. Confirm Can…" at bounding box center [280, 175] width 561 height 351
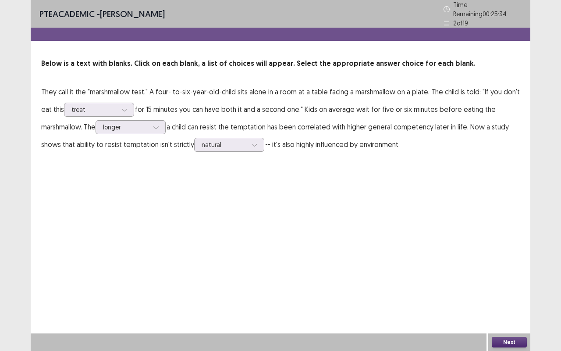
click at [320, 203] on div "PTE academic - [PERSON_NAME] Time Remaining 00 : 25 : 34 2 of 19 Below is a tex…" at bounding box center [281, 175] width 500 height 351
click at [503, 291] on button "Next" at bounding box center [509, 342] width 35 height 11
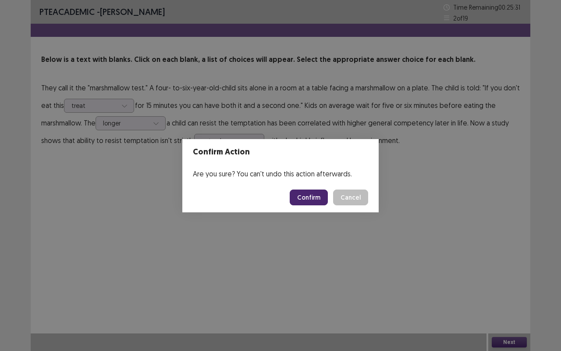
click at [316, 197] on button "Confirm" at bounding box center [309, 197] width 38 height 16
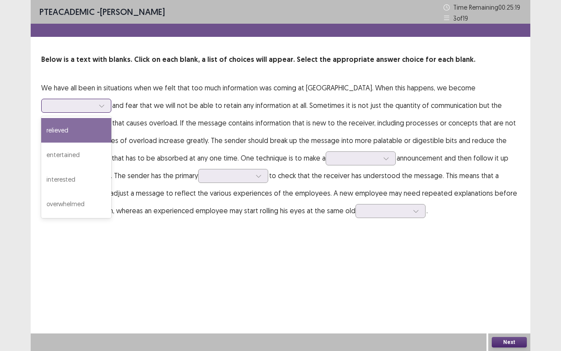
click at [94, 101] on div at bounding box center [72, 105] width 46 height 8
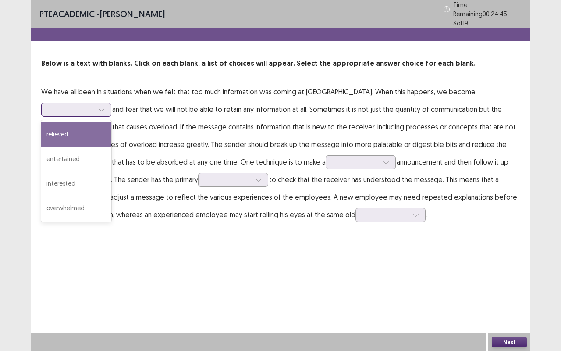
click at [111, 122] on div "relieved" at bounding box center [76, 134] width 70 height 25
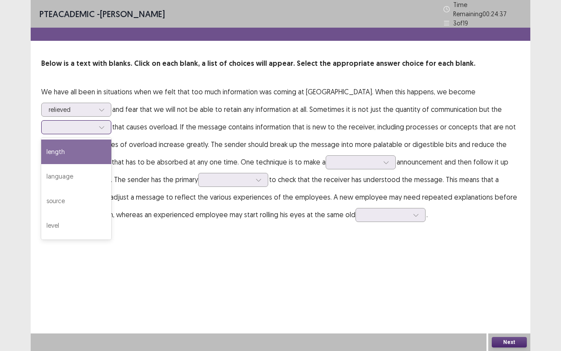
click at [94, 123] on div at bounding box center [72, 127] width 46 height 8
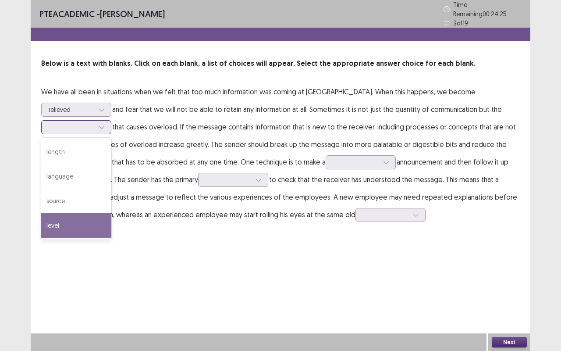
click at [111, 213] on div "level" at bounding box center [76, 225] width 70 height 25
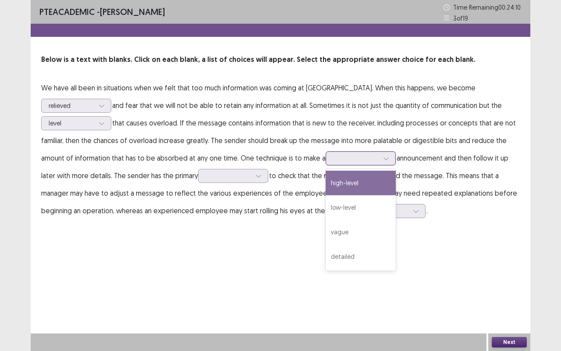
click at [333, 159] on div at bounding box center [356, 158] width 46 height 8
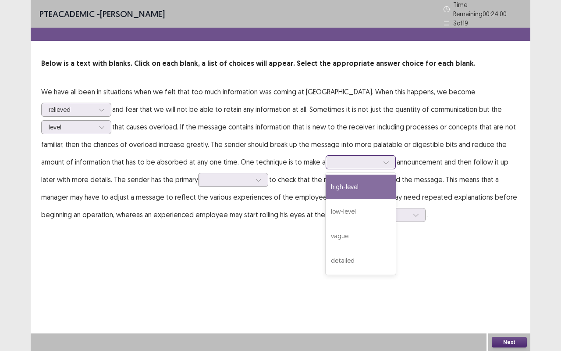
click at [326, 186] on div "high-level" at bounding box center [361, 186] width 70 height 25
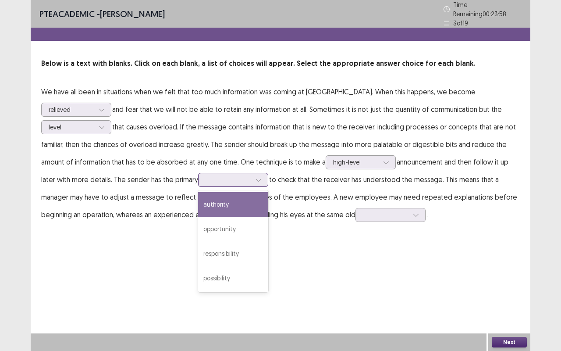
click at [205, 176] on div at bounding box center [228, 179] width 46 height 8
click at [198, 209] on div "authority" at bounding box center [233, 204] width 70 height 25
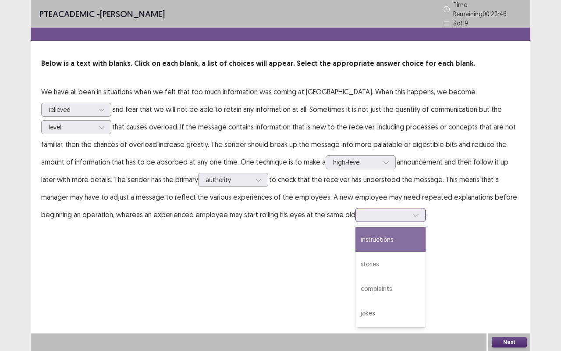
click at [363, 213] on div at bounding box center [386, 214] width 46 height 8
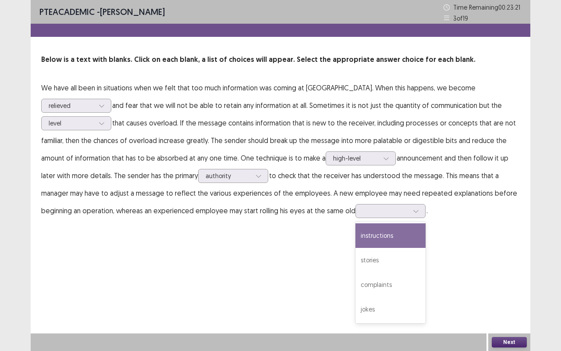
click at [252, 166] on p "We have all been in situations when we felt that too much information was comin…" at bounding box center [280, 149] width 478 height 140
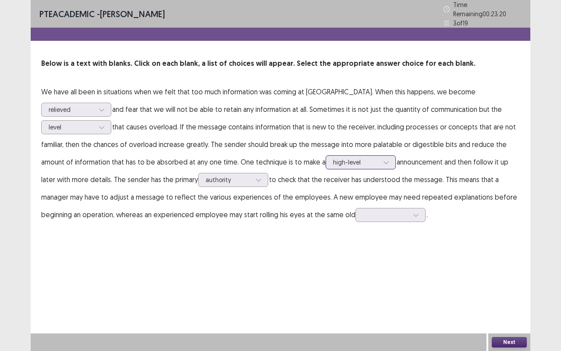
click at [383, 159] on icon at bounding box center [386, 162] width 6 height 6
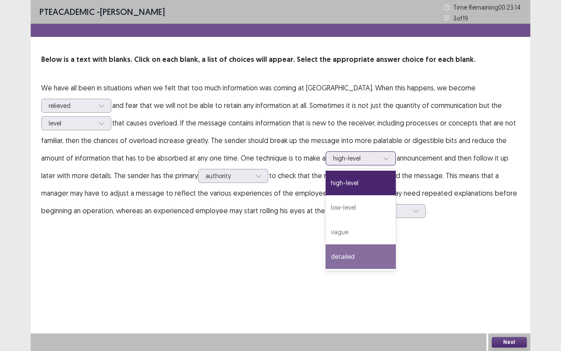
click at [326, 256] on div "detailed" at bounding box center [361, 256] width 70 height 25
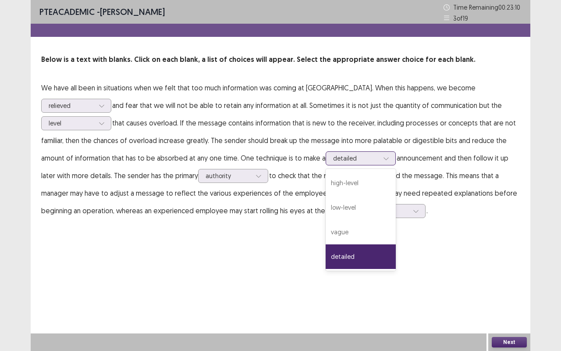
click at [333, 161] on div at bounding box center [356, 158] width 46 height 8
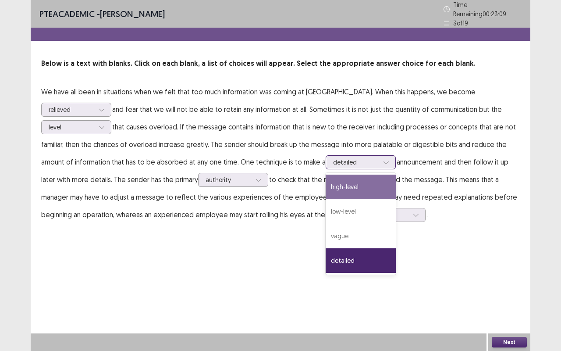
click at [326, 184] on div "high-level" at bounding box center [361, 186] width 70 height 25
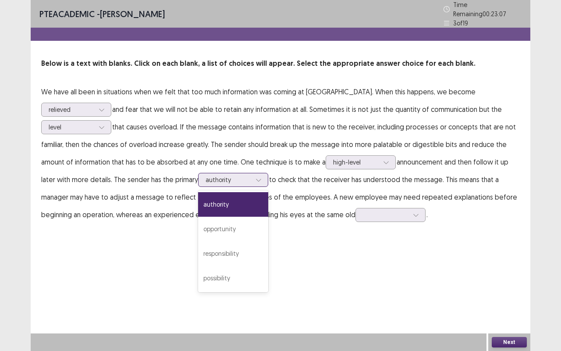
click at [205, 179] on div at bounding box center [228, 179] width 46 height 8
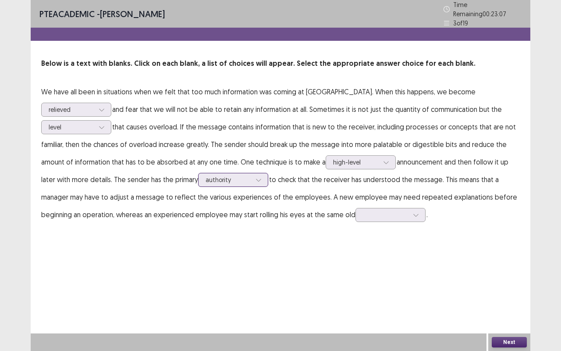
click at [205, 179] on div at bounding box center [228, 179] width 46 height 8
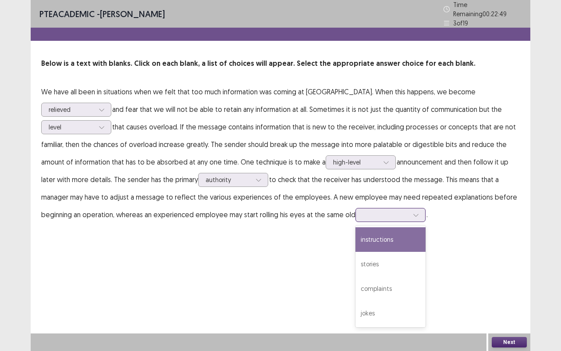
click at [363, 212] on div at bounding box center [386, 214] width 46 height 8
click at [355, 241] on div "instructions" at bounding box center [390, 239] width 70 height 25
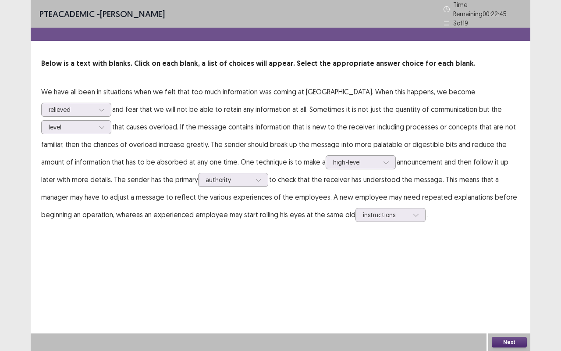
click at [497, 291] on button "Next" at bounding box center [509, 342] width 35 height 11
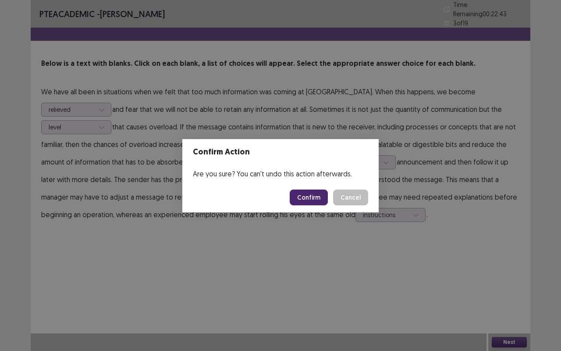
click at [315, 198] on button "Confirm" at bounding box center [309, 197] width 38 height 16
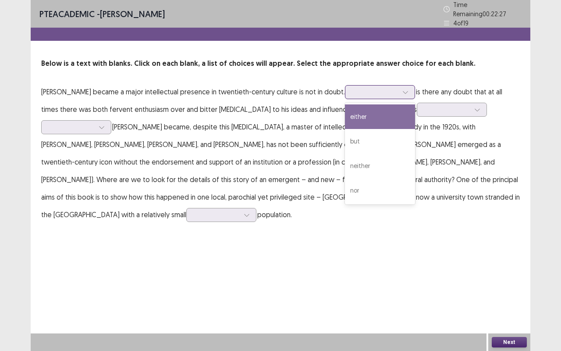
click at [362, 92] on div at bounding box center [375, 92] width 46 height 8
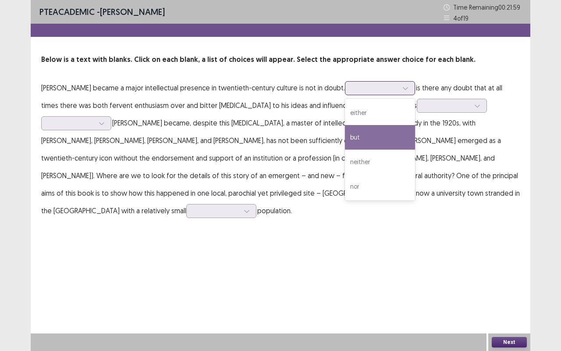
click at [361, 136] on div "but" at bounding box center [380, 137] width 70 height 25
click at [399, 91] on div at bounding box center [405, 87] width 13 height 13
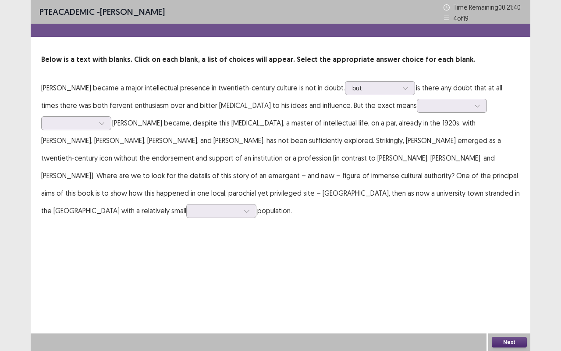
click at [148, 114] on p "[PERSON_NAME] became a major intellectual presence in twentieth-century culture…" at bounding box center [280, 149] width 478 height 140
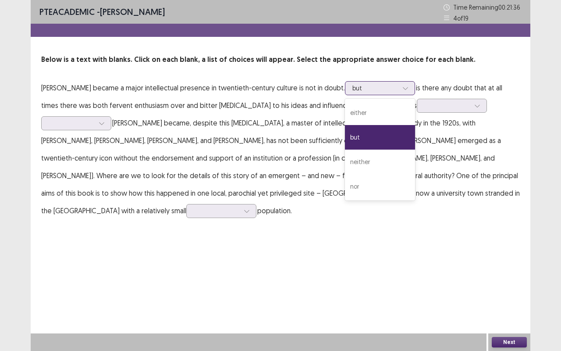
click at [389, 89] on div at bounding box center [375, 88] width 46 height 8
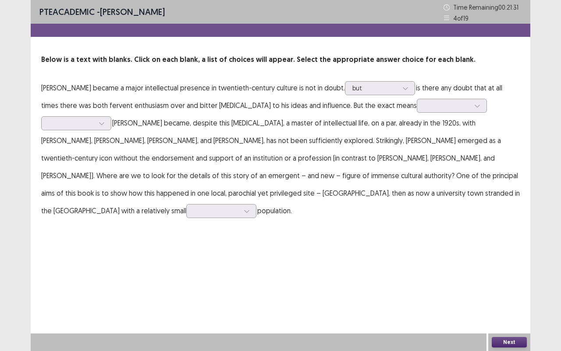
click at [432, 96] on p "[PERSON_NAME] became a major intellectual presence in twentieth-century culture…" at bounding box center [280, 149] width 478 height 140
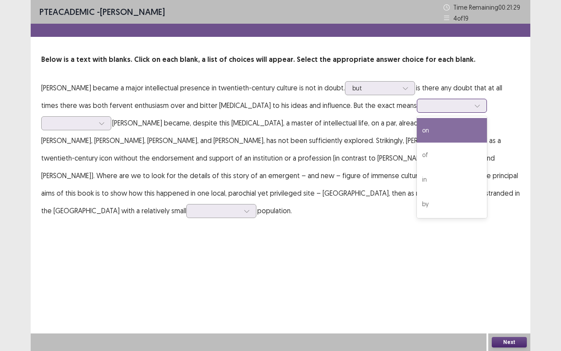
click at [424, 106] on div at bounding box center [447, 105] width 46 height 8
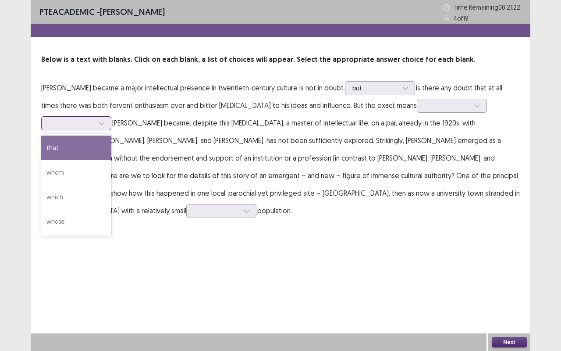
click at [94, 119] on div at bounding box center [72, 123] width 46 height 8
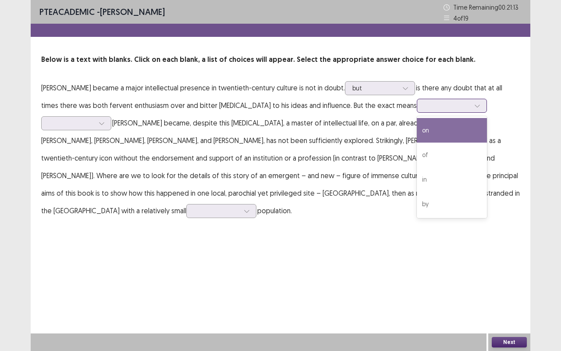
click at [424, 108] on div at bounding box center [447, 105] width 46 height 8
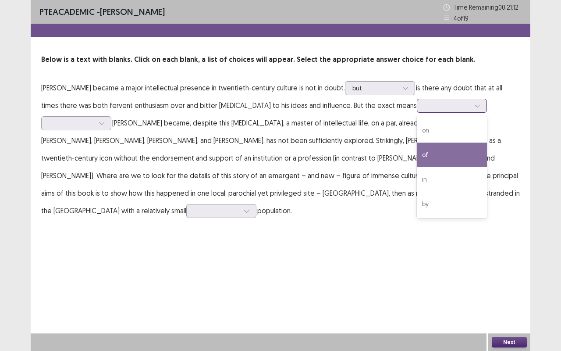
click at [417, 155] on div "of" at bounding box center [452, 154] width 70 height 25
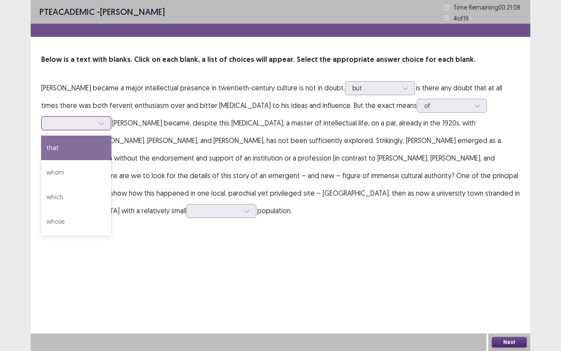
click at [94, 119] on div at bounding box center [72, 123] width 46 height 8
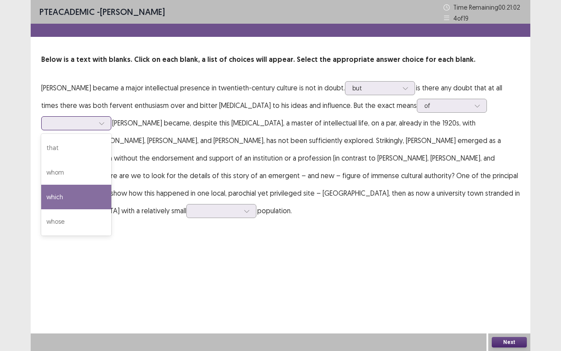
click at [111, 184] on div "which" at bounding box center [76, 196] width 70 height 25
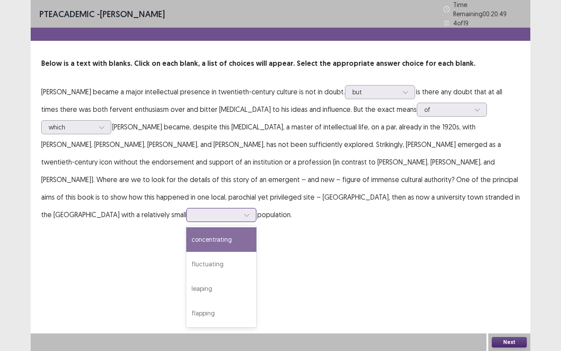
click at [253, 208] on div at bounding box center [246, 214] width 13 height 13
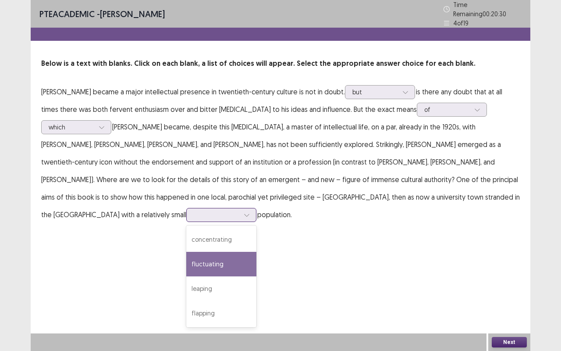
click at [256, 252] on div "fluctuating" at bounding box center [221, 264] width 70 height 25
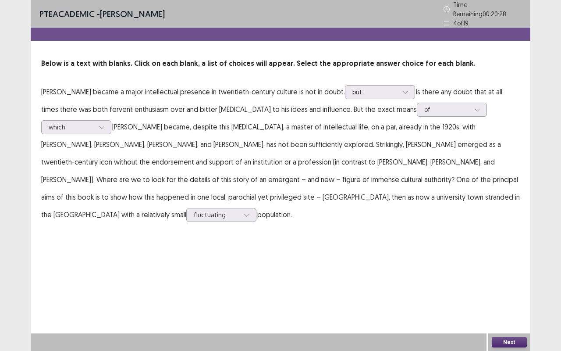
click at [509, 291] on button "Next" at bounding box center [509, 342] width 35 height 11
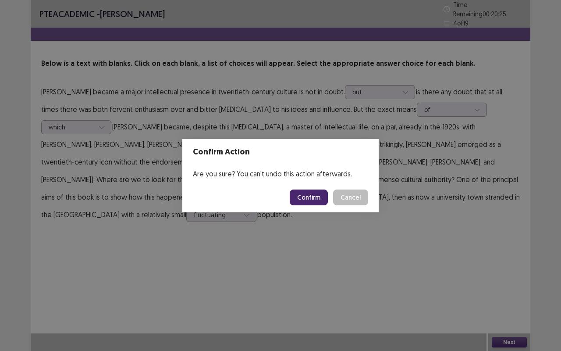
click at [307, 197] on button "Confirm" at bounding box center [309, 197] width 38 height 16
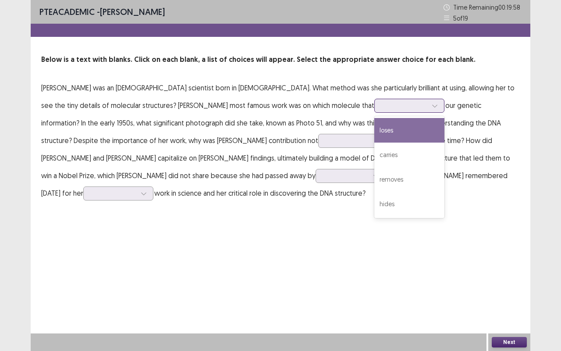
click at [382, 101] on div at bounding box center [405, 105] width 46 height 8
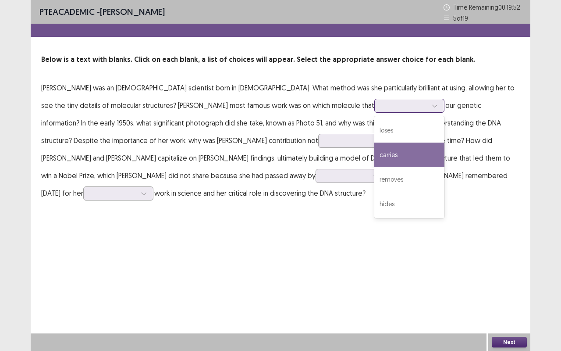
click at [374, 160] on div "carries" at bounding box center [409, 154] width 70 height 25
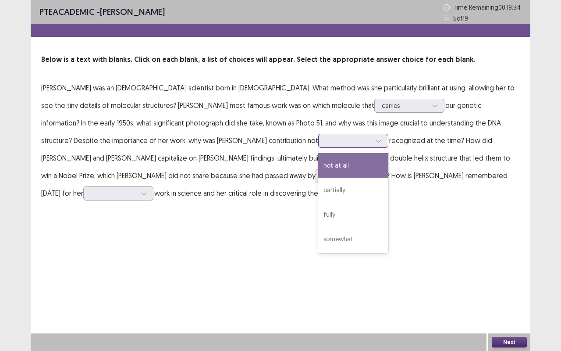
click at [326, 141] on div at bounding box center [349, 140] width 46 height 8
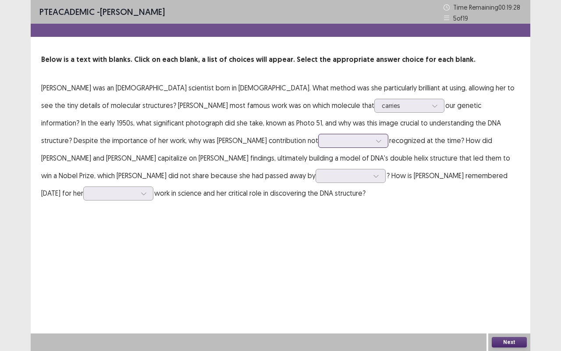
drag, startPoint x: 175, startPoint y: 141, endPoint x: 195, endPoint y: 152, distance: 22.6
click at [195, 152] on p "[PERSON_NAME] was an [DEMOGRAPHIC_DATA] scientist born in [DEMOGRAPHIC_DATA]. W…" at bounding box center [280, 140] width 478 height 123
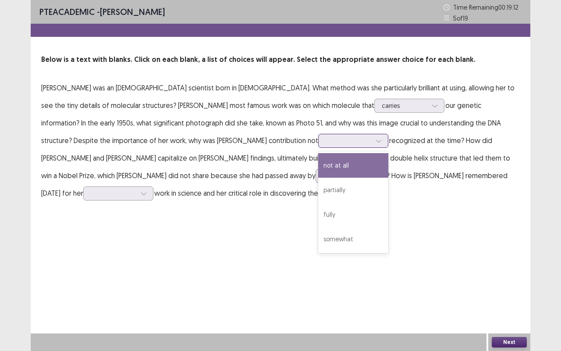
click at [372, 146] on div at bounding box center [378, 140] width 13 height 13
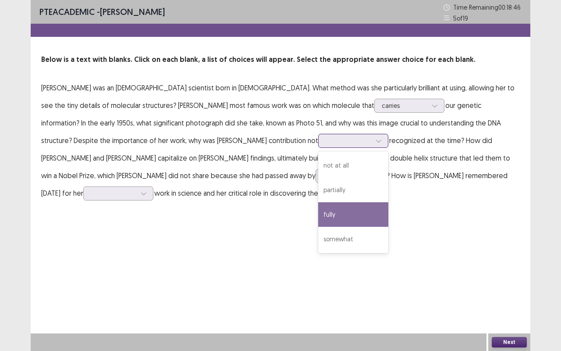
click at [318, 211] on div "fully" at bounding box center [353, 214] width 70 height 25
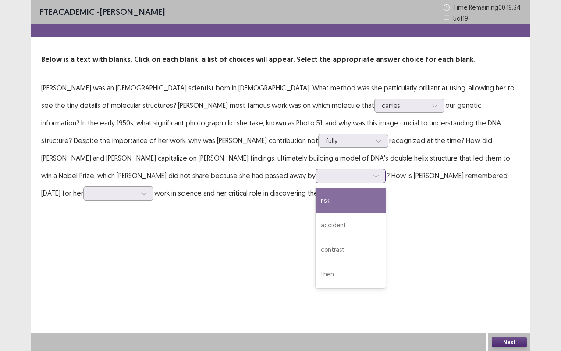
click at [369, 177] on div at bounding box center [375, 175] width 13 height 13
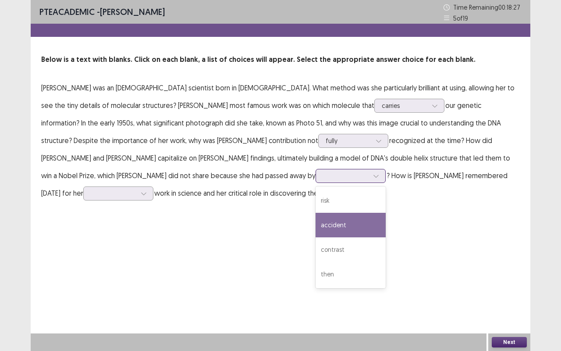
click at [315, 219] on div "accident" at bounding box center [350, 225] width 70 height 25
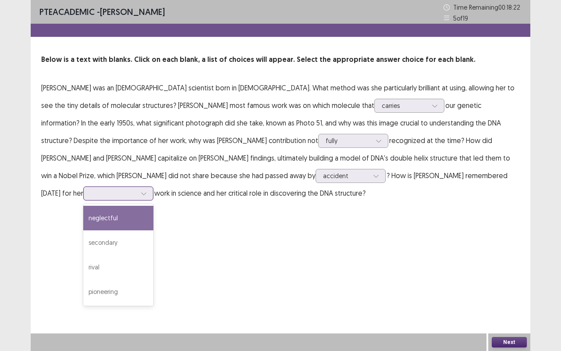
click at [136, 189] on div at bounding box center [114, 193] width 46 height 8
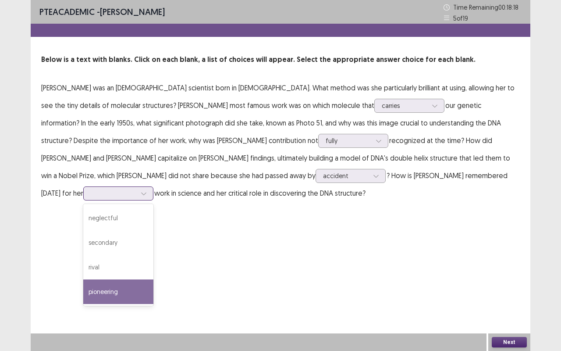
click at [153, 279] on div "pioneering" at bounding box center [118, 291] width 70 height 25
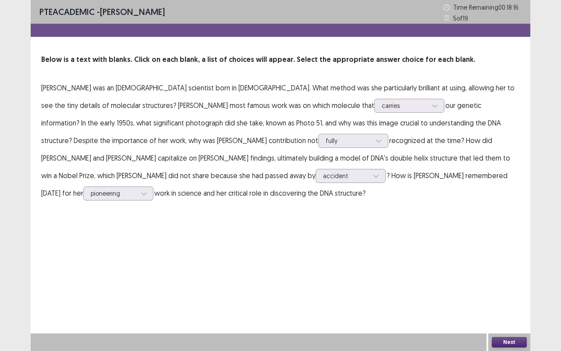
click at [507, 291] on button "Next" at bounding box center [509, 342] width 35 height 11
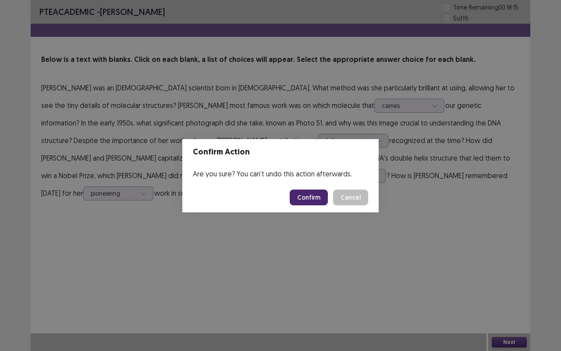
click at [305, 197] on button "Confirm" at bounding box center [309, 197] width 38 height 16
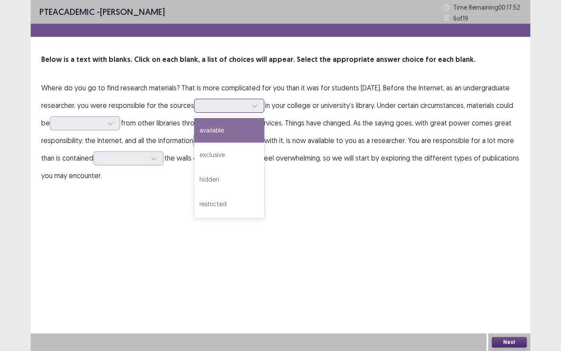
click at [247, 106] on div at bounding box center [225, 105] width 46 height 8
click at [264, 127] on div "available" at bounding box center [229, 130] width 70 height 25
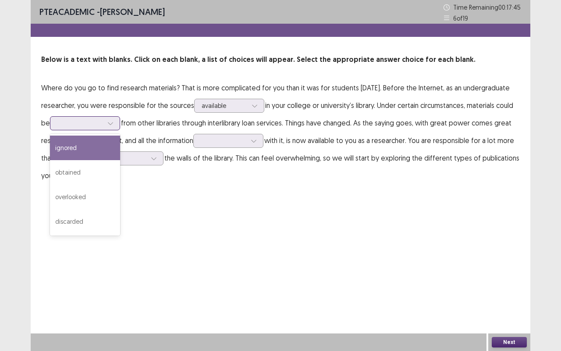
click at [117, 122] on div at bounding box center [110, 123] width 13 height 13
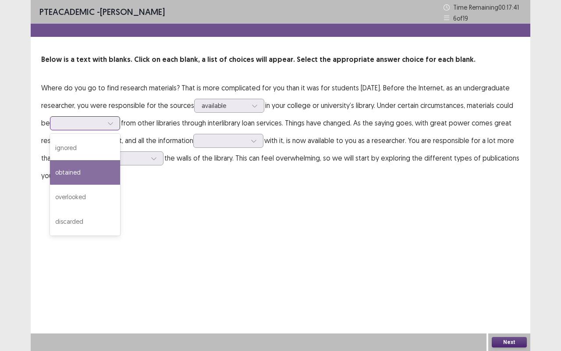
click at [120, 171] on div "obtained" at bounding box center [85, 172] width 70 height 25
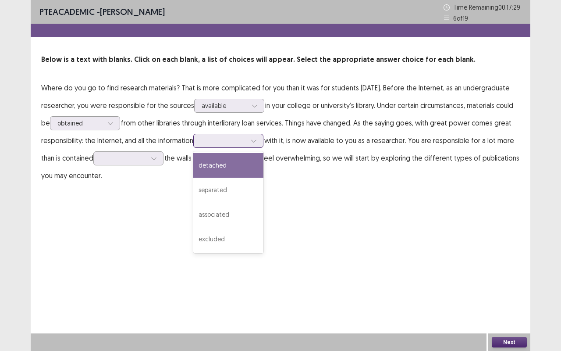
click at [246, 143] on div at bounding box center [224, 140] width 46 height 8
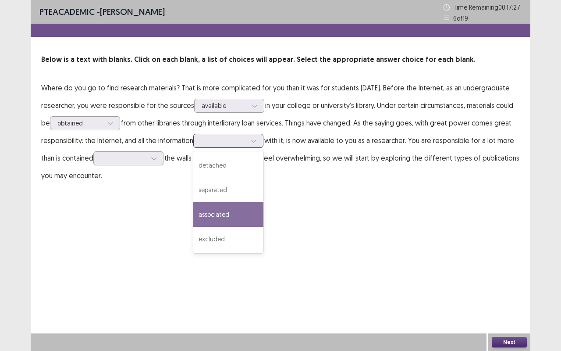
click at [258, 207] on div "associated" at bounding box center [228, 214] width 70 height 25
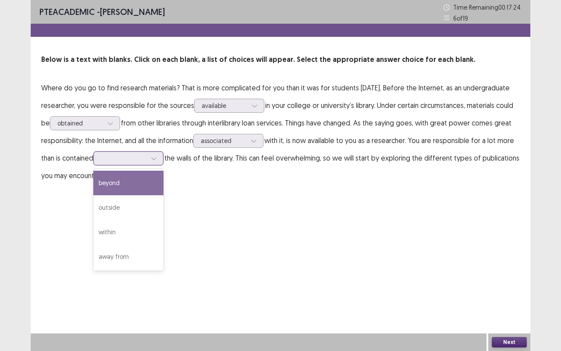
click at [146, 156] on div at bounding box center [124, 158] width 46 height 8
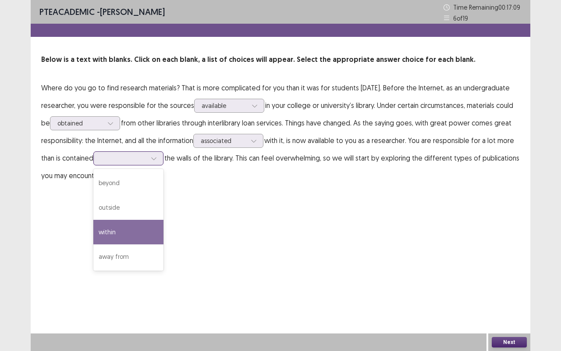
click at [163, 230] on div "within" at bounding box center [128, 232] width 70 height 25
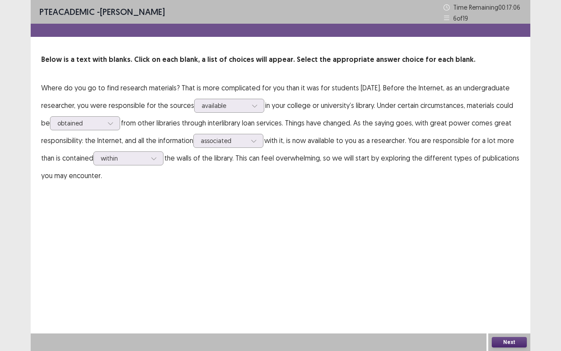
click at [514, 291] on button "Next" at bounding box center [509, 342] width 35 height 11
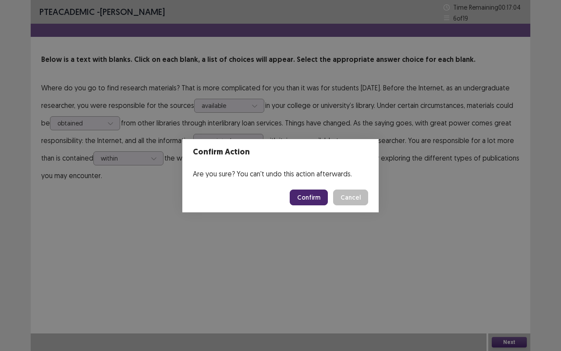
click at [322, 198] on button "Confirm" at bounding box center [309, 197] width 38 height 16
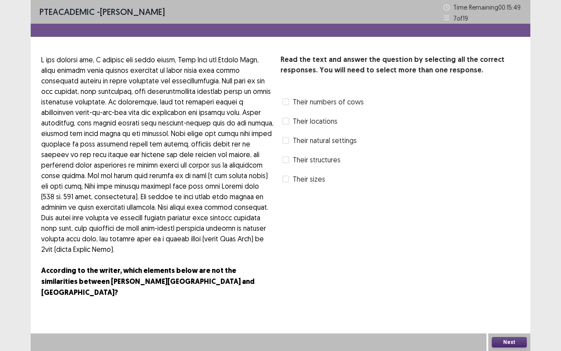
click at [73, 167] on span at bounding box center [157, 154] width 232 height 198
click at [289, 103] on label "Their numbers of cows" at bounding box center [322, 101] width 81 height 11
click at [287, 139] on span at bounding box center [285, 140] width 7 height 7
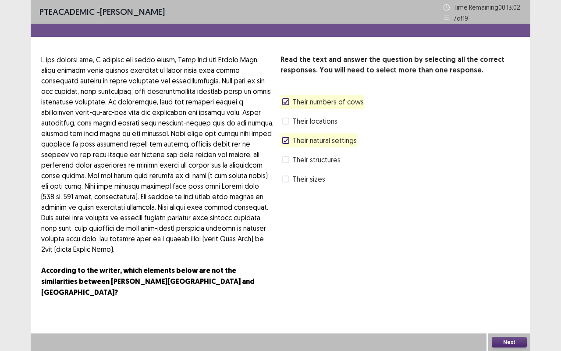
click at [507, 291] on button "Next" at bounding box center [509, 342] width 35 height 11
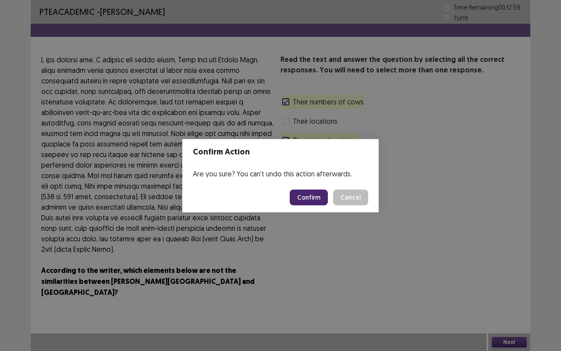
click at [312, 198] on button "Confirm" at bounding box center [309, 197] width 38 height 16
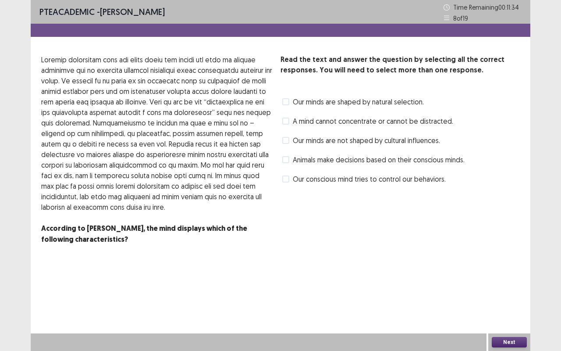
click at [288, 102] on span at bounding box center [285, 101] width 7 height 7
click at [282, 103] on span at bounding box center [285, 101] width 7 height 7
click at [287, 159] on span at bounding box center [285, 159] width 7 height 7
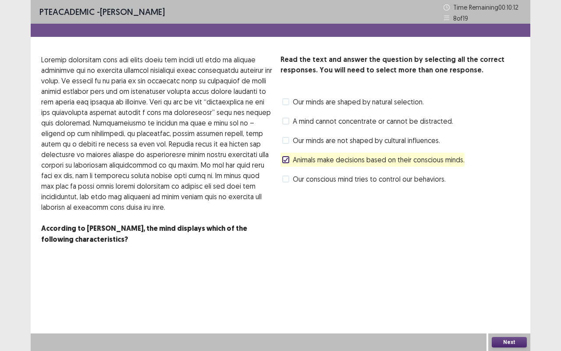
click at [287, 138] on span at bounding box center [285, 140] width 7 height 7
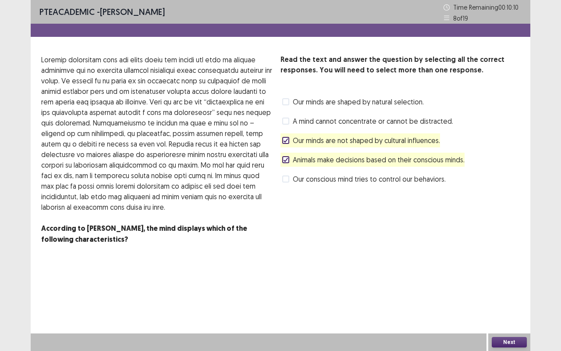
click at [498, 291] on button "Next" at bounding box center [509, 342] width 35 height 11
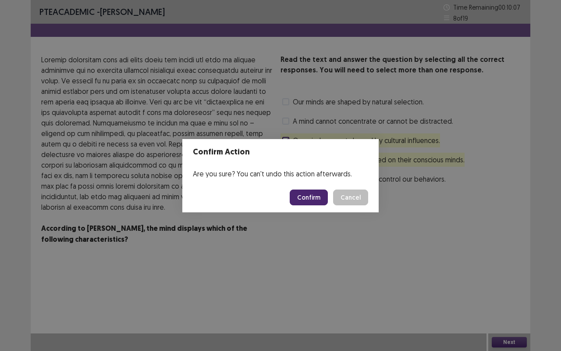
click at [301, 195] on button "Confirm" at bounding box center [309, 197] width 38 height 16
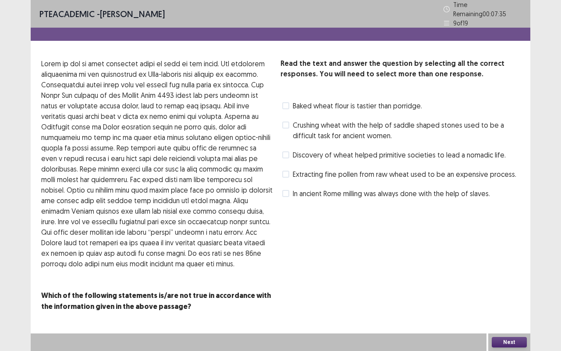
click at [286, 124] on span at bounding box center [285, 124] width 7 height 7
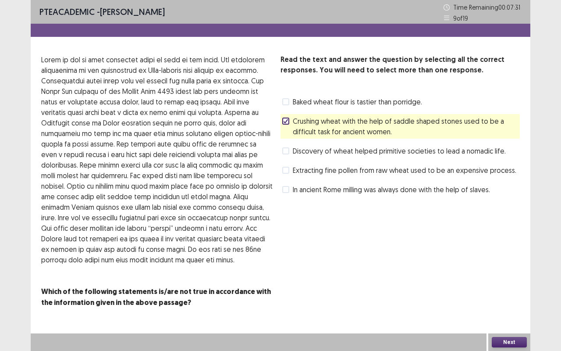
click at [289, 151] on label "Discovery of wheat helped primitive societies to lead a nomadic life." at bounding box center [393, 150] width 223 height 11
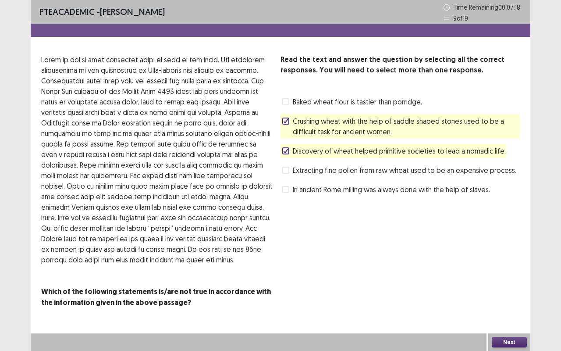
click at [512, 291] on button "Next" at bounding box center [509, 342] width 35 height 11
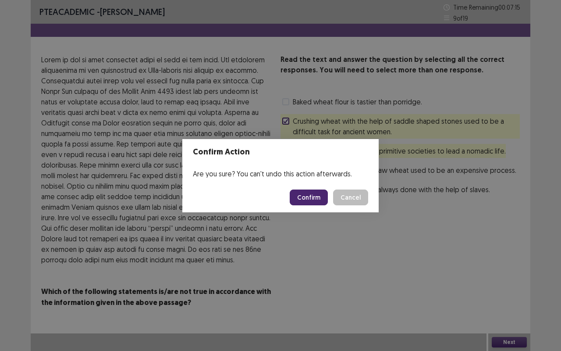
click at [314, 197] on button "Confirm" at bounding box center [309, 197] width 38 height 16
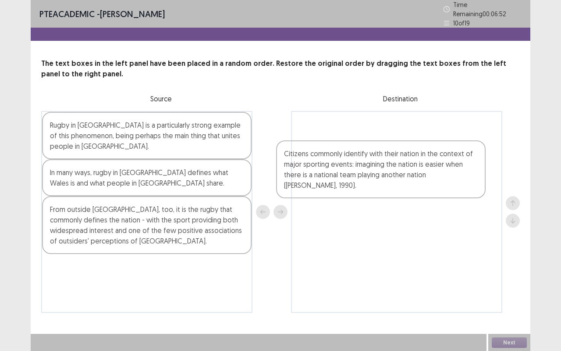
drag, startPoint x: 123, startPoint y: 220, endPoint x: 361, endPoint y: 162, distance: 244.9
click at [361, 162] on div "Rugby in [GEOGRAPHIC_DATA] is a particularly strong example of this phenomenon,…" at bounding box center [280, 212] width 478 height 202
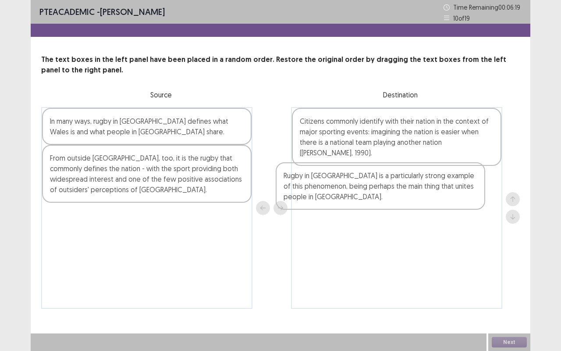
drag, startPoint x: 149, startPoint y: 138, endPoint x: 387, endPoint y: 192, distance: 244.0
click at [387, 192] on div "Rugby in [GEOGRAPHIC_DATA] is a particularly strong example of this phenomenon,…" at bounding box center [280, 208] width 478 height 202
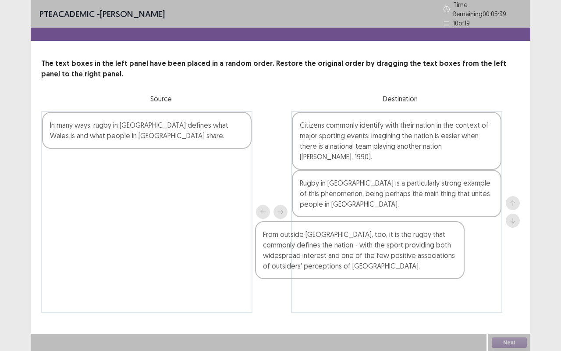
drag, startPoint x: 131, startPoint y: 168, endPoint x: 358, endPoint y: 245, distance: 239.2
click at [358, 245] on div "In many ways, rugby in [GEOGRAPHIC_DATA] defines what Wales is and what people …" at bounding box center [280, 212] width 478 height 202
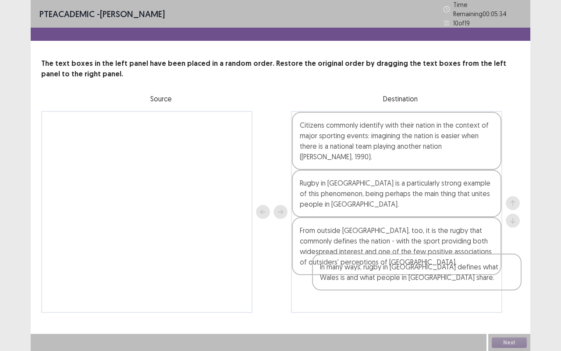
drag, startPoint x: 172, startPoint y: 120, endPoint x: 446, endPoint y: 267, distance: 311.1
click at [446, 267] on div "In many ways, rugby in [GEOGRAPHIC_DATA] defines what Wales is and what people …" at bounding box center [280, 212] width 478 height 202
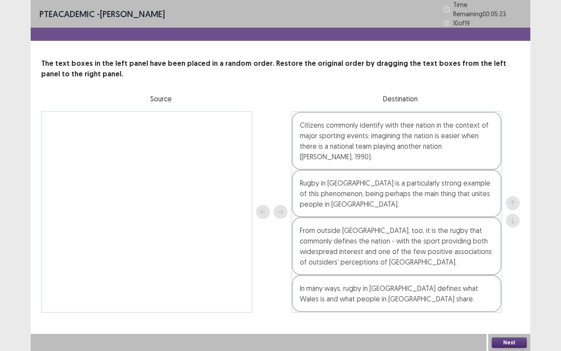
click at [503, 291] on button "Next" at bounding box center [509, 342] width 35 height 11
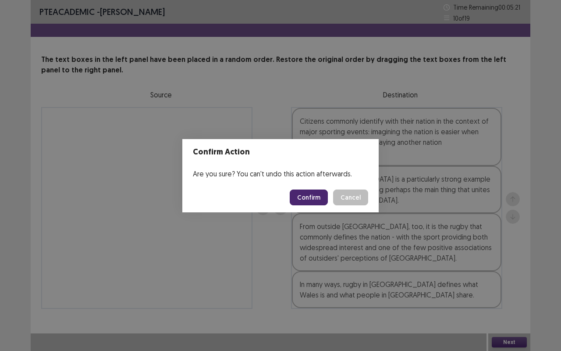
click at [304, 196] on button "Confirm" at bounding box center [309, 197] width 38 height 16
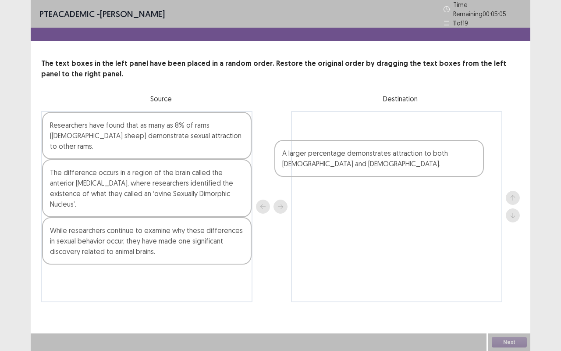
drag, startPoint x: 108, startPoint y: 227, endPoint x: 346, endPoint y: 163, distance: 246.3
click at [346, 163] on div "Researchers have found that as many as 8% of rams ([DEMOGRAPHIC_DATA] sheep) de…" at bounding box center [280, 206] width 478 height 191
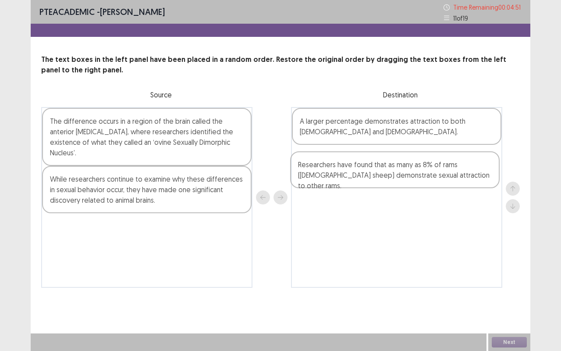
drag, startPoint x: 117, startPoint y: 125, endPoint x: 368, endPoint y: 168, distance: 255.6
click at [368, 168] on div "Researchers have found that as many as 8% of rams ([DEMOGRAPHIC_DATA] sheep) de…" at bounding box center [280, 197] width 478 height 181
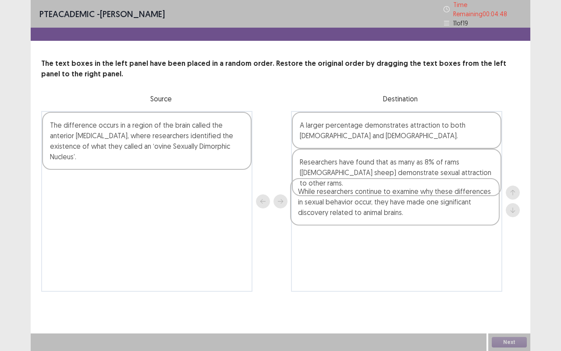
drag, startPoint x: 160, startPoint y: 200, endPoint x: 416, endPoint y: 212, distance: 255.7
click at [416, 212] on div "The difference occurs in a region of the brain called the anterior [MEDICAL_DAT…" at bounding box center [280, 201] width 478 height 181
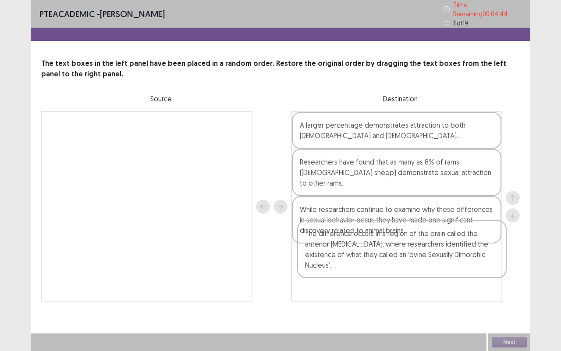
drag, startPoint x: 196, startPoint y: 149, endPoint x: 457, endPoint y: 264, distance: 284.5
click at [457, 264] on div "The difference occurs in a region of the brain called the anterior [MEDICAL_DAT…" at bounding box center [280, 206] width 478 height 191
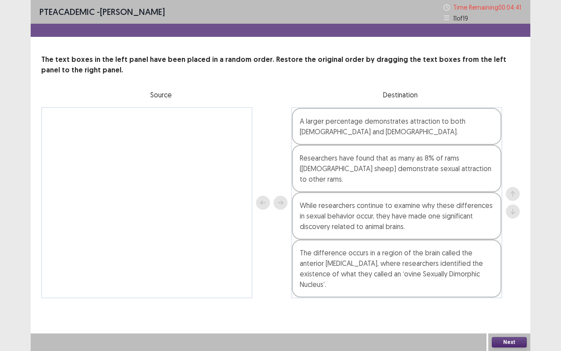
click at [506, 291] on button "Next" at bounding box center [509, 342] width 35 height 11
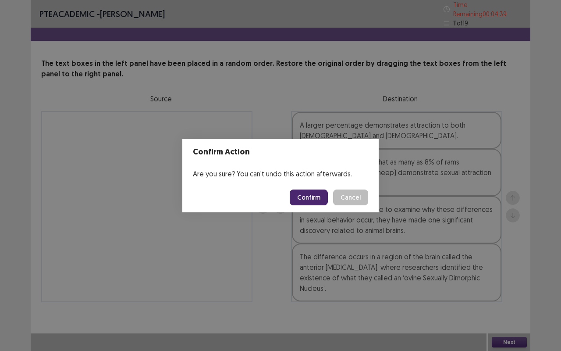
click at [306, 195] on button "Confirm" at bounding box center [309, 197] width 38 height 16
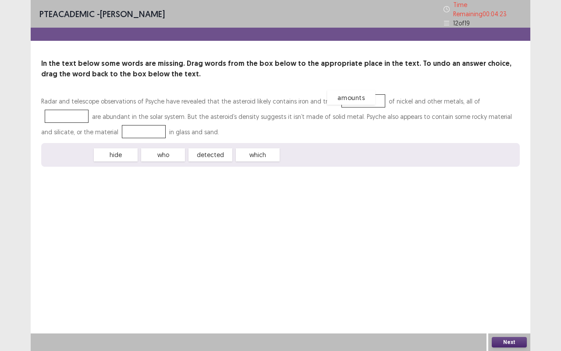
drag, startPoint x: 74, startPoint y: 152, endPoint x: 356, endPoint y: 95, distance: 287.9
drag, startPoint x: 213, startPoint y: 154, endPoint x: 496, endPoint y: 100, distance: 287.7
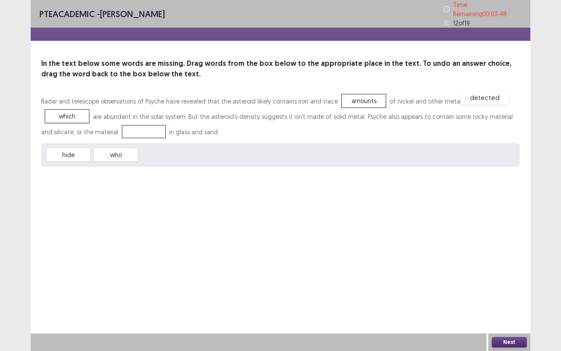
drag, startPoint x: 170, startPoint y: 151, endPoint x: 493, endPoint y: 90, distance: 329.1
drag, startPoint x: 71, startPoint y: 150, endPoint x: 72, endPoint y: 129, distance: 21.1
click at [517, 291] on button "Next" at bounding box center [509, 342] width 35 height 11
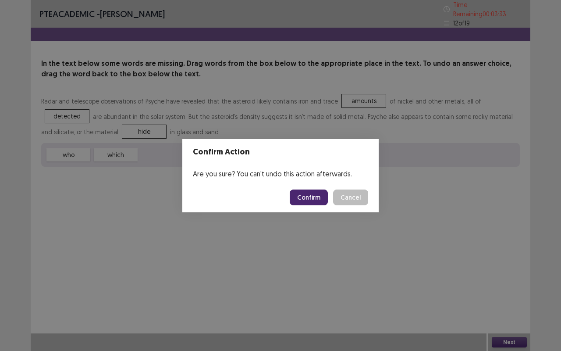
click at [312, 197] on button "Confirm" at bounding box center [309, 197] width 38 height 16
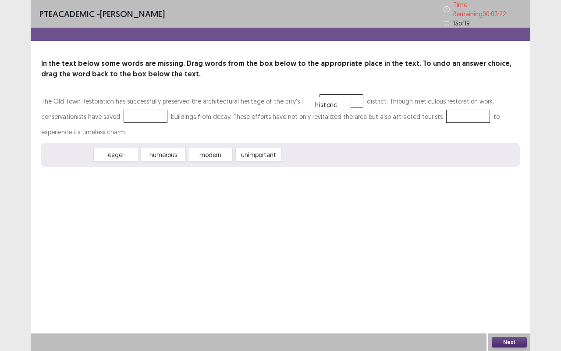
drag, startPoint x: 71, startPoint y: 150, endPoint x: 329, endPoint y: 99, distance: 263.0
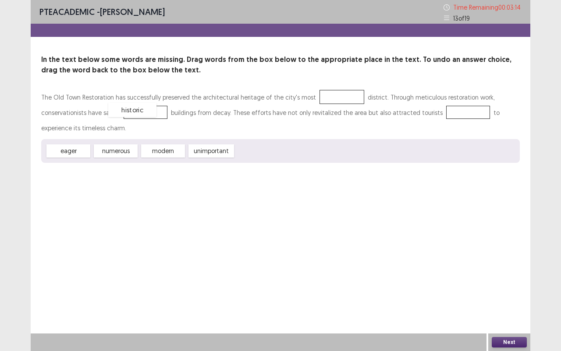
drag, startPoint x: 332, startPoint y: 94, endPoint x: 165, endPoint y: 255, distance: 232.4
click at [156, 117] on div "historic" at bounding box center [132, 110] width 48 height 14
drag, startPoint x: 333, startPoint y: 96, endPoint x: 106, endPoint y: 114, distance: 227.3
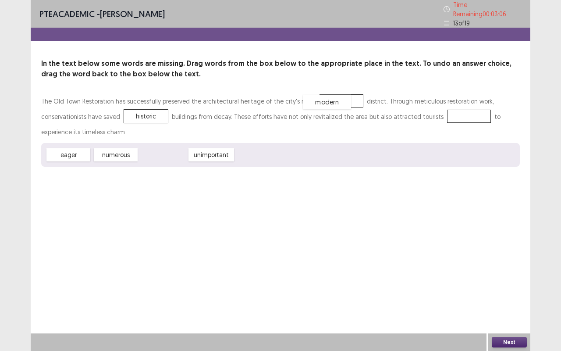
drag, startPoint x: 164, startPoint y: 151, endPoint x: 328, endPoint y: 98, distance: 172.2
drag, startPoint x: 115, startPoint y: 152, endPoint x: 110, endPoint y: 154, distance: 5.1
click at [110, 154] on div "numerous" at bounding box center [111, 156] width 48 height 14
drag, startPoint x: 57, startPoint y: 149, endPoint x: 412, endPoint y: 105, distance: 358.0
click at [503, 291] on button "Next" at bounding box center [509, 342] width 35 height 11
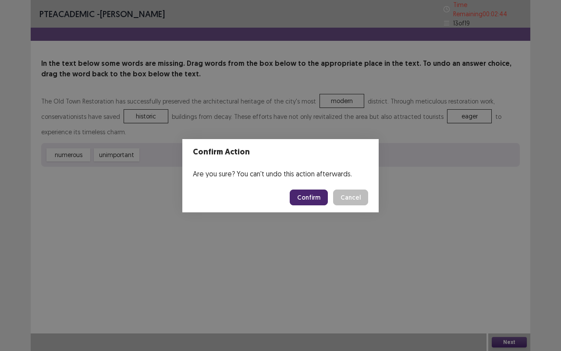
click at [313, 195] on button "Confirm" at bounding box center [309, 197] width 38 height 16
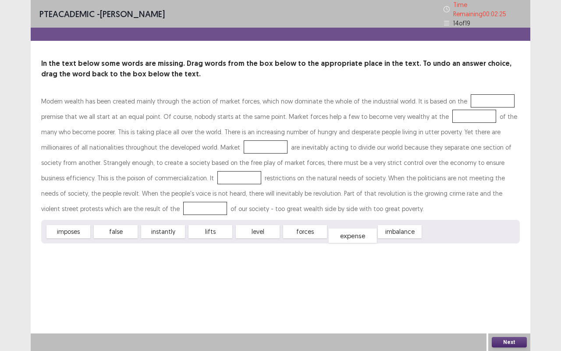
click at [357, 234] on div "expense" at bounding box center [353, 235] width 48 height 14
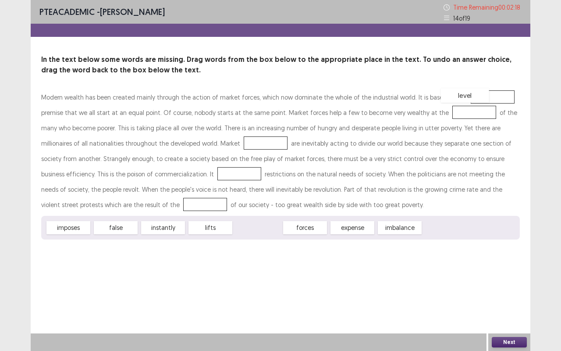
drag, startPoint x: 251, startPoint y: 230, endPoint x: 457, endPoint y: 98, distance: 245.3
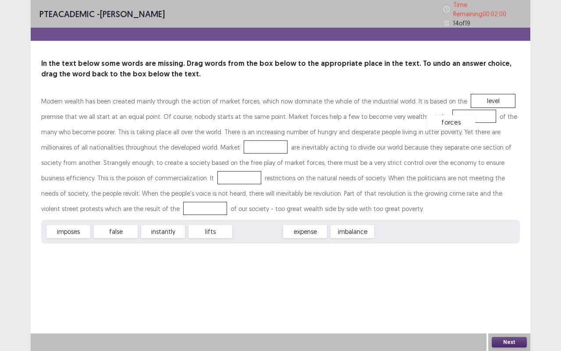
drag, startPoint x: 252, startPoint y: 223, endPoint x: 445, endPoint y: 114, distance: 221.9
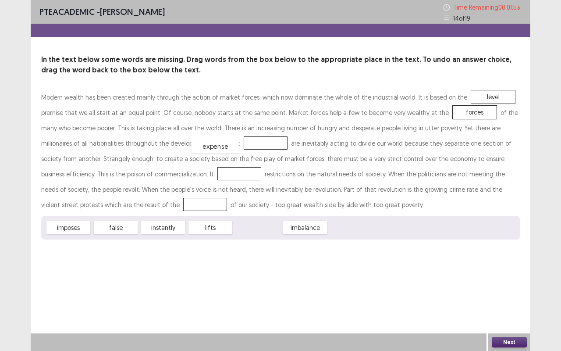
drag, startPoint x: 252, startPoint y: 227, endPoint x: 210, endPoint y: 145, distance: 91.7
drag, startPoint x: 73, startPoint y: 227, endPoint x: 153, endPoint y: 173, distance: 97.2
drag, startPoint x: 203, startPoint y: 230, endPoint x: 67, endPoint y: 209, distance: 137.4
click at [510, 291] on button "Next" at bounding box center [509, 342] width 35 height 11
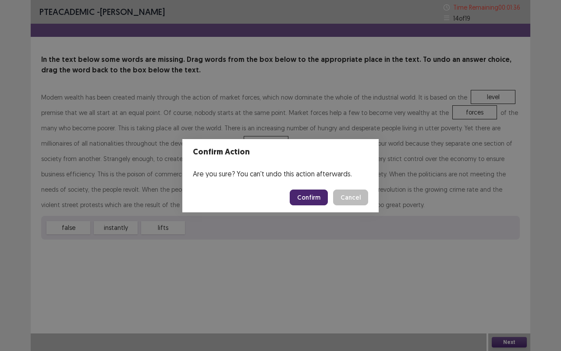
click at [307, 201] on button "Confirm" at bounding box center [309, 197] width 38 height 16
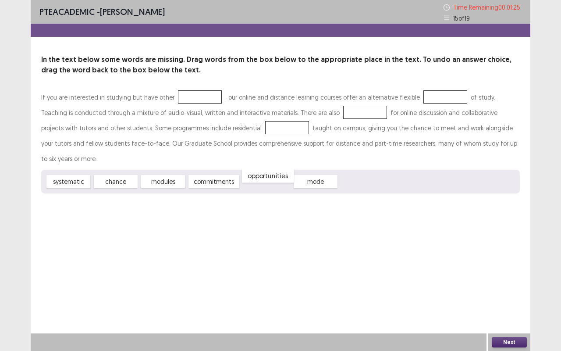
drag, startPoint x: 264, startPoint y: 167, endPoint x: 266, endPoint y: 160, distance: 6.4
click at [266, 168] on div "opportunities" at bounding box center [268, 175] width 52 height 14
drag, startPoint x: 215, startPoint y: 166, endPoint x: 193, endPoint y: 98, distance: 71.2
drag, startPoint x: 252, startPoint y: 167, endPoint x: 415, endPoint y: 100, distance: 176.8
drag, startPoint x: 203, startPoint y: 167, endPoint x: 315, endPoint y: 118, distance: 122.2
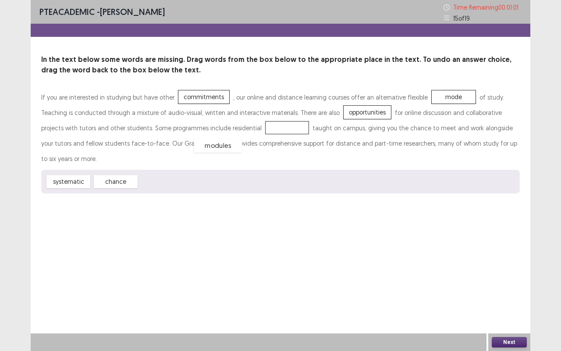
drag, startPoint x: 163, startPoint y: 167, endPoint x: 218, endPoint y: 131, distance: 65.5
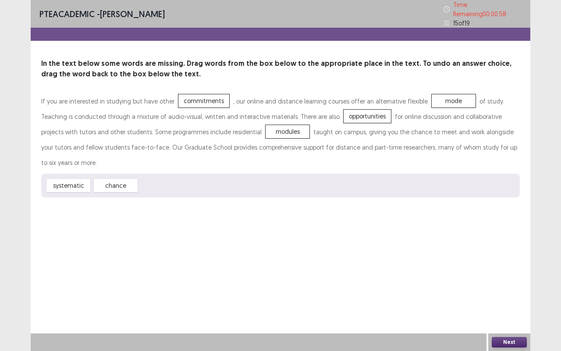
click at [507, 291] on button "Next" at bounding box center [509, 342] width 35 height 11
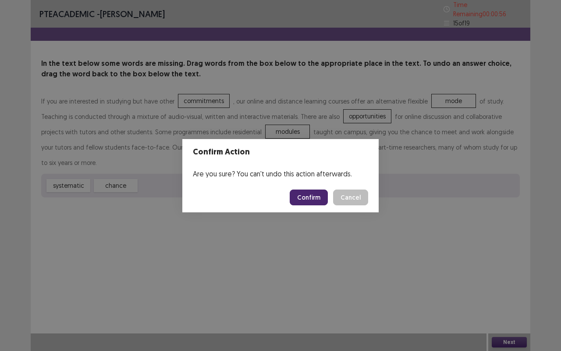
click at [315, 195] on button "Confirm" at bounding box center [309, 197] width 38 height 16
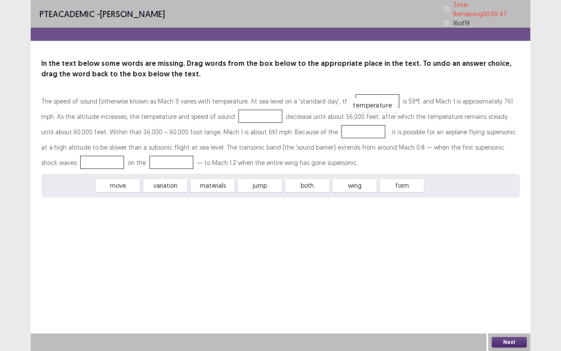
drag, startPoint x: 78, startPoint y: 181, endPoint x: 380, endPoint y: 101, distance: 312.9
click at [117, 184] on div "variation" at bounding box center [116, 185] width 48 height 14
click at [161, 182] on div "materials" at bounding box center [163, 185] width 48 height 14
drag, startPoint x: 161, startPoint y: 182, endPoint x: 167, endPoint y: 185, distance: 6.3
click at [167, 185] on div "materials" at bounding box center [168, 189] width 48 height 14
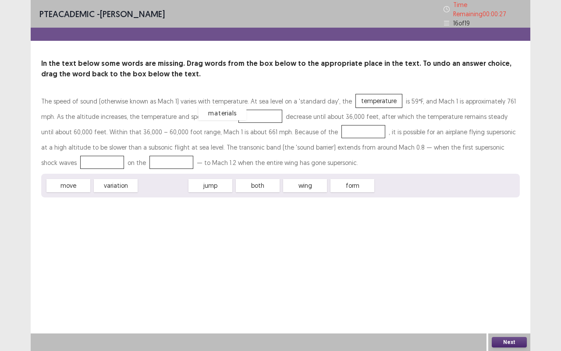
drag, startPoint x: 168, startPoint y: 180, endPoint x: 227, endPoint y: 107, distance: 93.8
drag, startPoint x: 110, startPoint y: 182, endPoint x: 296, endPoint y: 132, distance: 192.9
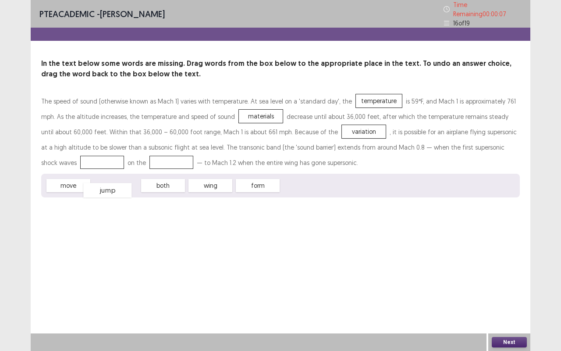
drag, startPoint x: 113, startPoint y: 182, endPoint x: 105, endPoint y: 187, distance: 9.0
click at [105, 187] on div "jump" at bounding box center [107, 190] width 48 height 14
drag, startPoint x: 70, startPoint y: 181, endPoint x: 478, endPoint y: 140, distance: 409.5
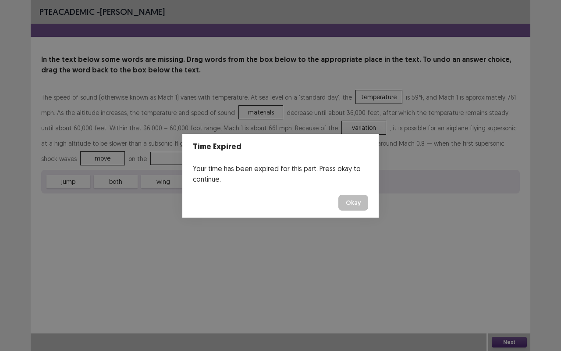
click at [350, 203] on button "Okay" at bounding box center [353, 203] width 30 height 16
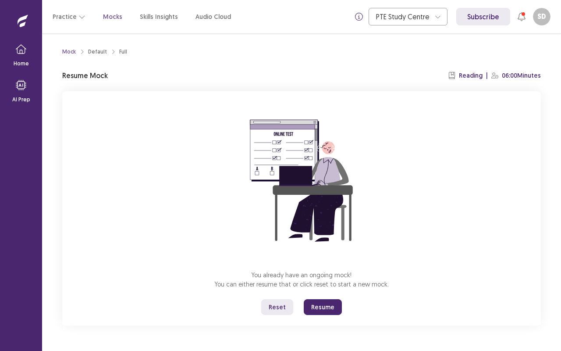
click at [313, 291] on button "Resume" at bounding box center [323, 307] width 38 height 16
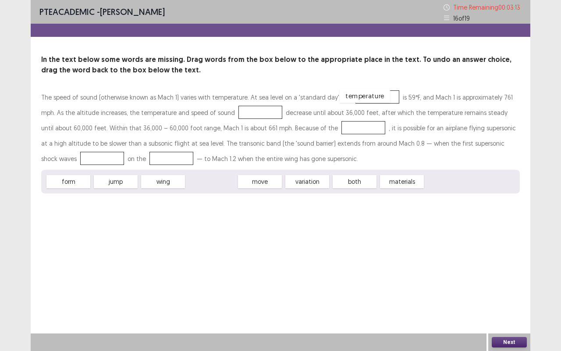
drag, startPoint x: 204, startPoint y: 182, endPoint x: 358, endPoint y: 97, distance: 175.9
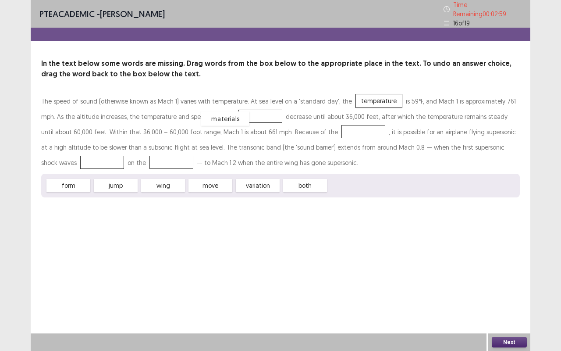
drag, startPoint x: 355, startPoint y: 183, endPoint x: 228, endPoint y: 116, distance: 143.7
drag, startPoint x: 259, startPoint y: 180, endPoint x: 298, endPoint y: 131, distance: 62.6
drag, startPoint x: 207, startPoint y: 179, endPoint x: 476, endPoint y: 142, distance: 271.2
drag, startPoint x: 167, startPoint y: 181, endPoint x: 81, endPoint y: 156, distance: 89.2
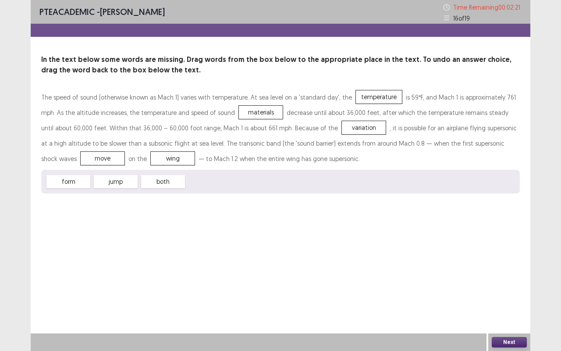
click at [503, 291] on div "Next" at bounding box center [509, 342] width 42 height 18
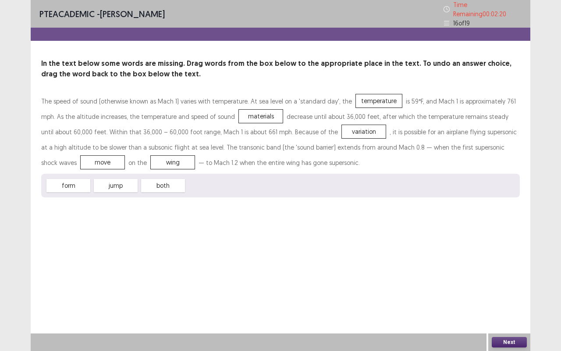
click at [506, 291] on button "Next" at bounding box center [509, 342] width 35 height 11
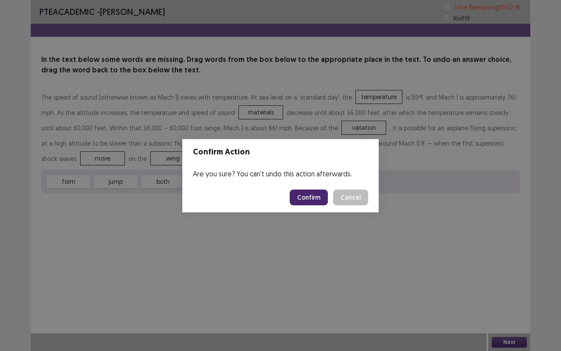
click at [312, 197] on button "Confirm" at bounding box center [309, 197] width 38 height 16
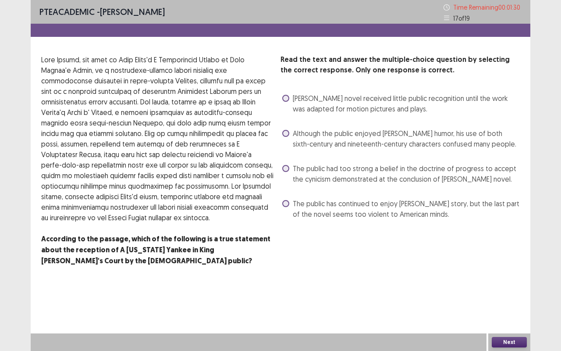
click at [285, 132] on span at bounding box center [285, 133] width 7 height 7
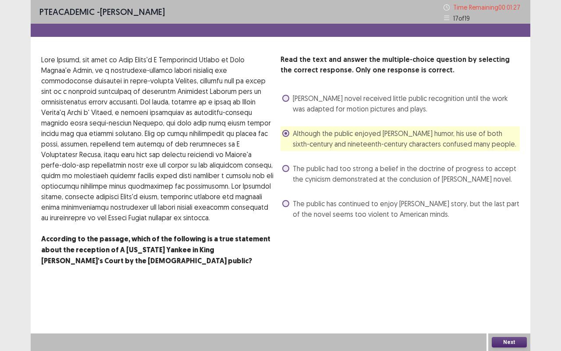
click at [292, 202] on label "The public has continued to enjoy [PERSON_NAME] story, but the last part of the…" at bounding box center [400, 208] width 237 height 21
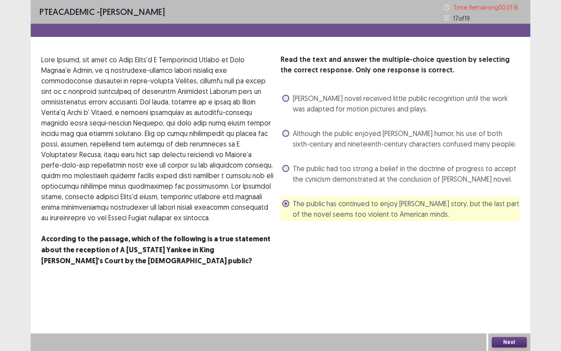
click at [287, 131] on span at bounding box center [285, 133] width 7 height 7
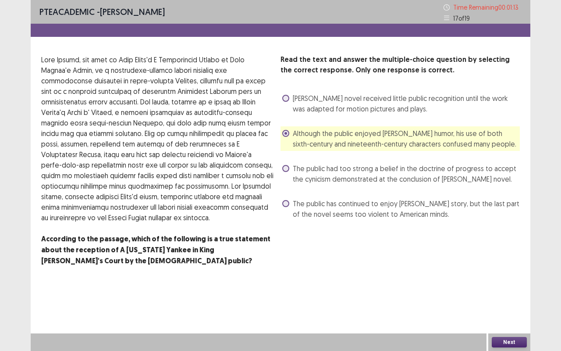
click at [512, 291] on div "Next" at bounding box center [509, 342] width 42 height 18
click at [501, 291] on button "Next" at bounding box center [509, 342] width 35 height 11
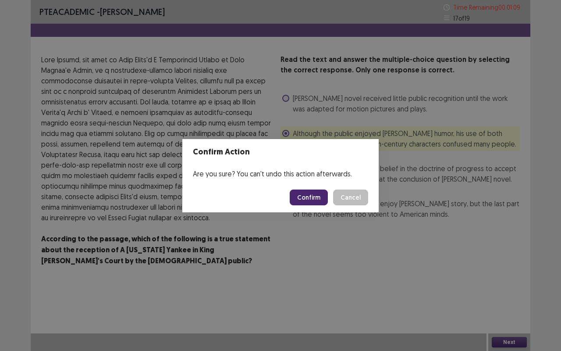
click at [317, 196] on button "Confirm" at bounding box center [309, 197] width 38 height 16
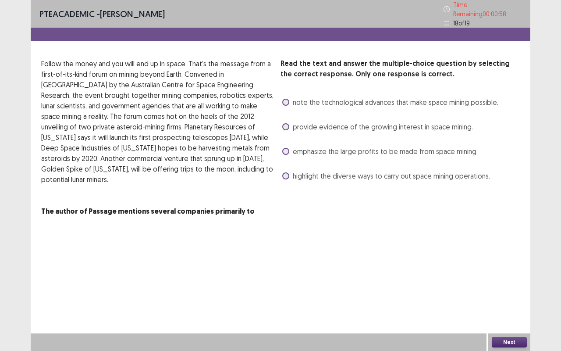
click at [285, 148] on span at bounding box center [285, 151] width 7 height 7
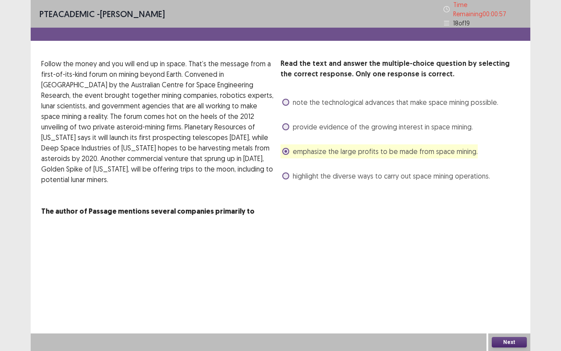
click at [500, 291] on button "Next" at bounding box center [509, 342] width 35 height 11
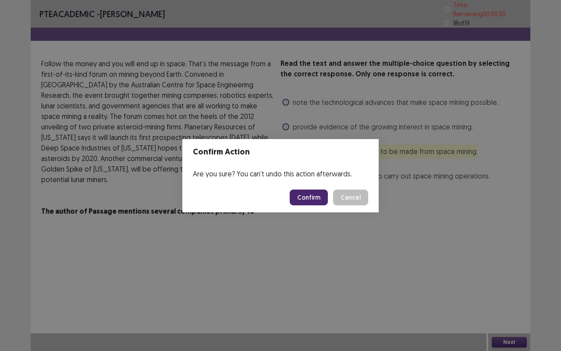
click at [306, 197] on button "Confirm" at bounding box center [309, 197] width 38 height 16
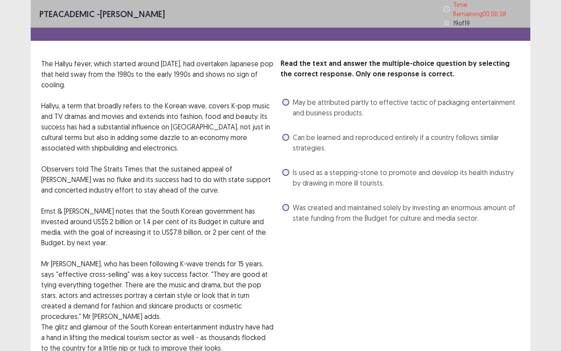
click at [285, 169] on span at bounding box center [285, 172] width 7 height 7
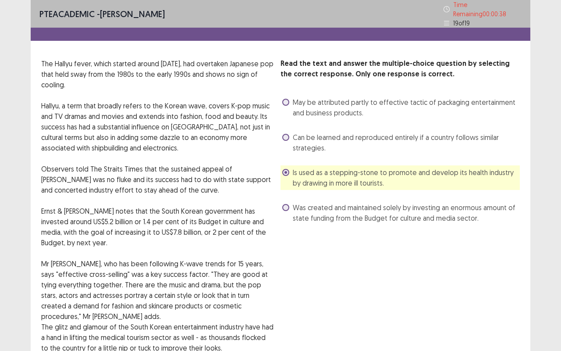
scroll to position [163, 0]
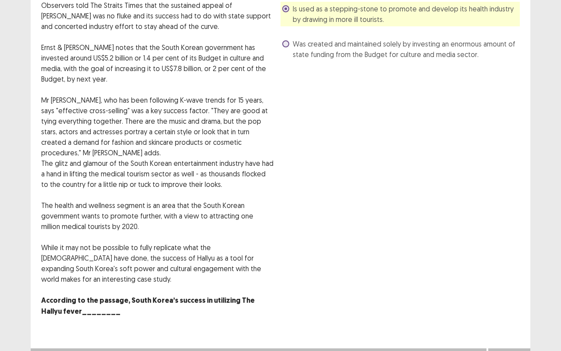
click at [508, 291] on div "Next" at bounding box center [509, 357] width 42 height 18
click at [507, 291] on button "Next" at bounding box center [509, 356] width 35 height 11
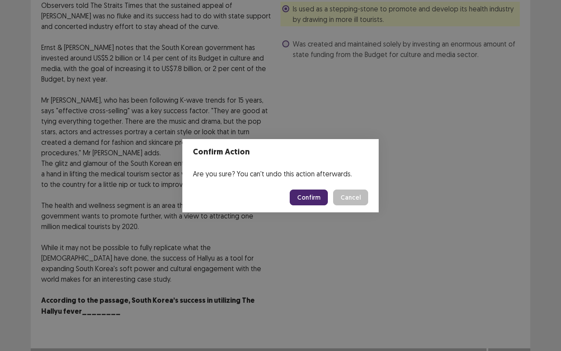
click at [310, 196] on button "Confirm" at bounding box center [309, 197] width 38 height 16
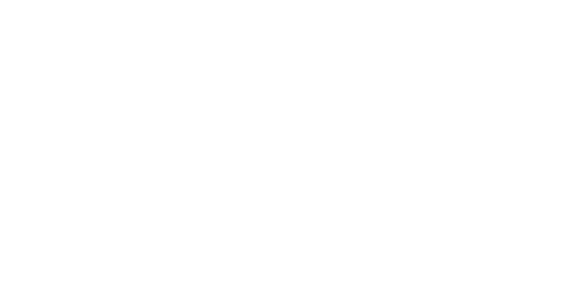
scroll to position [0, 0]
